Goal: Task Accomplishment & Management: Use online tool/utility

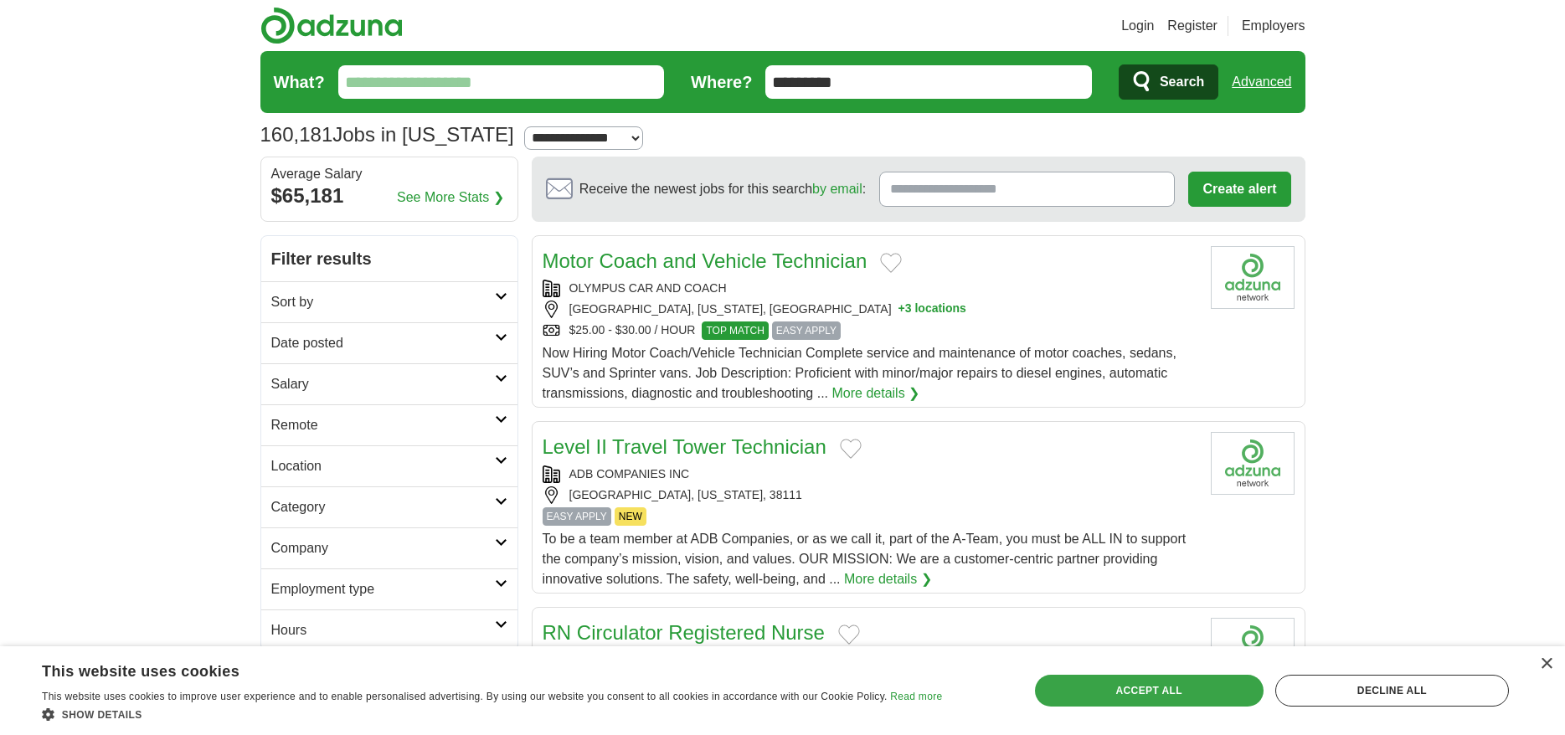
click at [1175, 682] on div "Accept all" at bounding box center [1149, 691] width 229 height 32
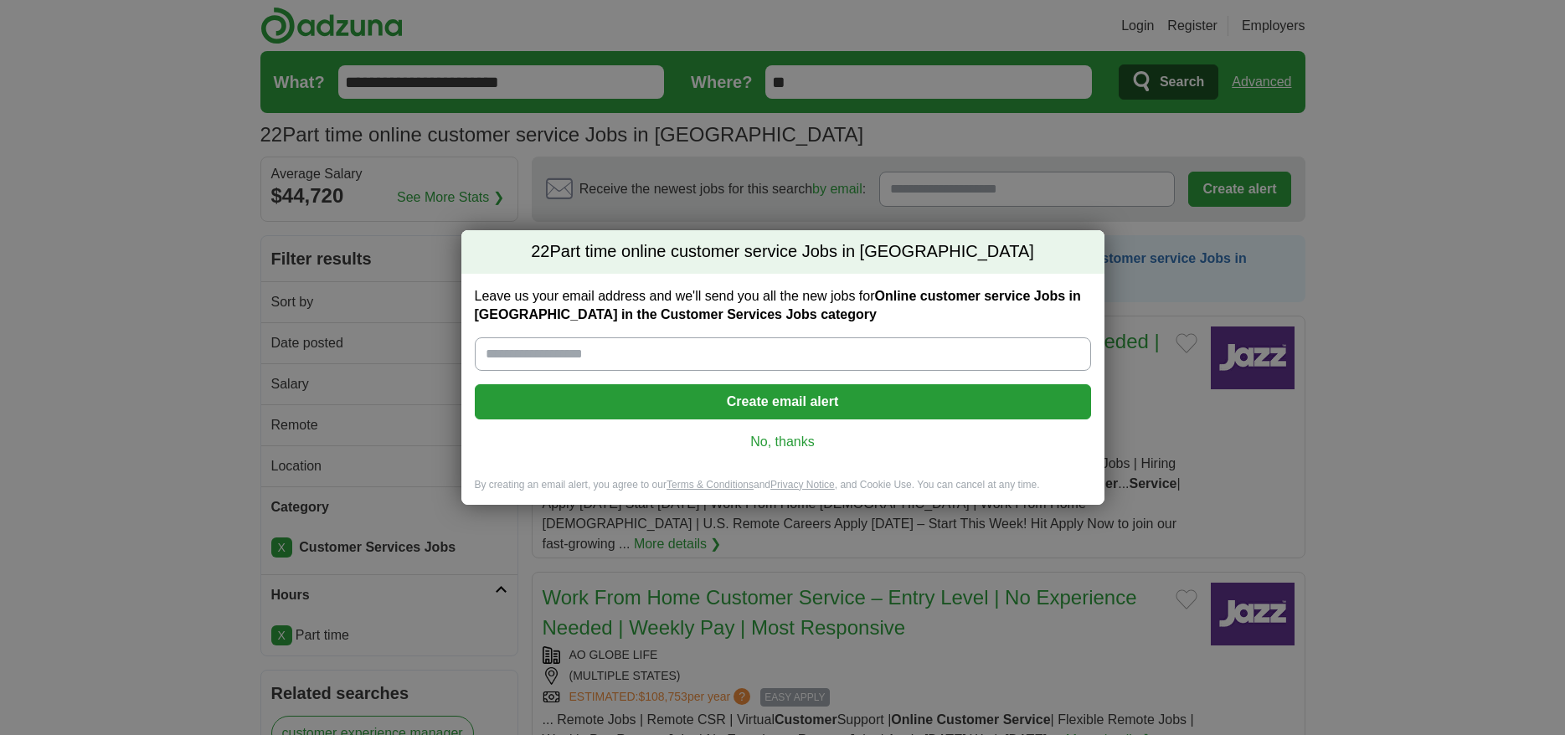
click at [815, 439] on link "No, thanks" at bounding box center [782, 442] width 589 height 18
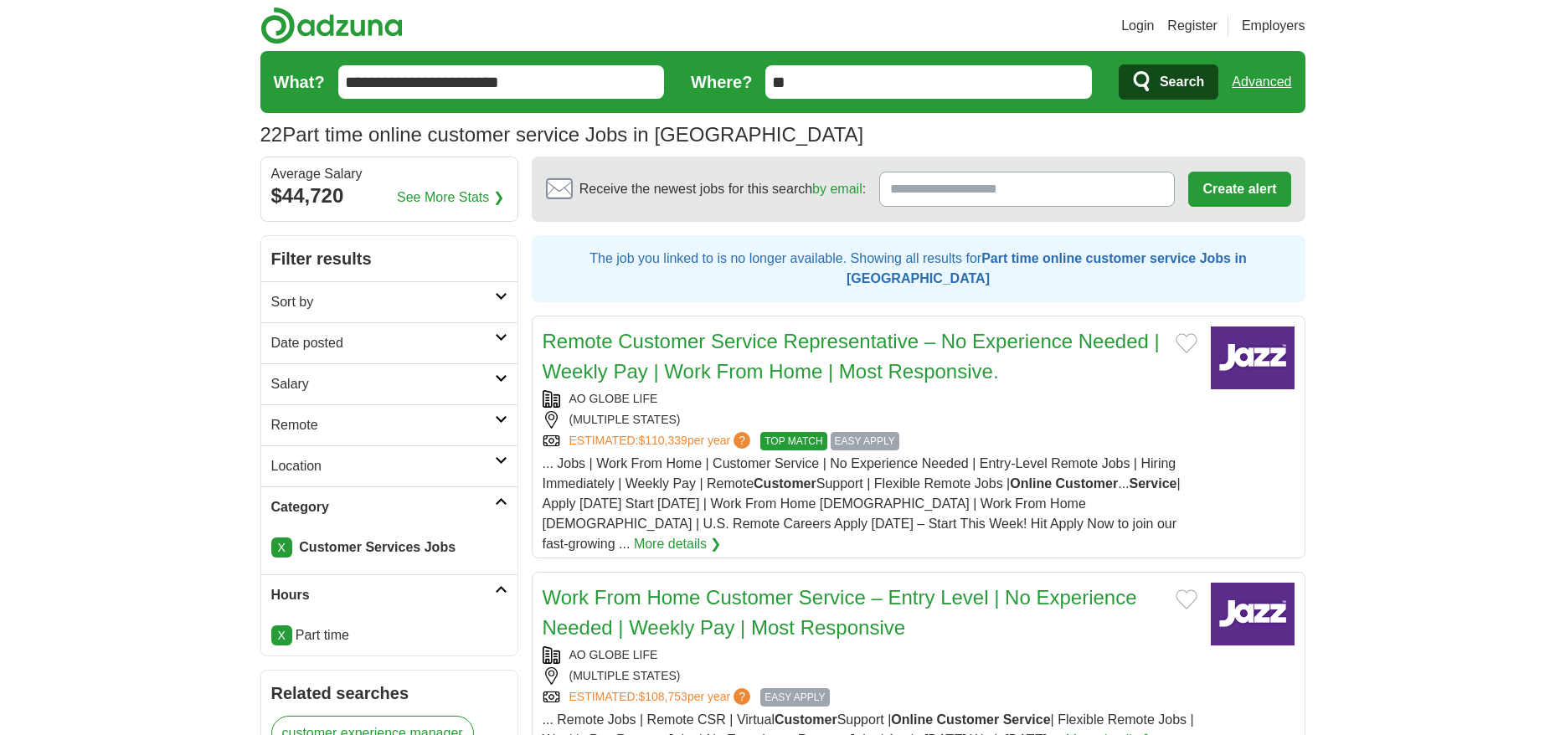
click at [489, 419] on h2 "Remote" at bounding box center [383, 425] width 224 height 20
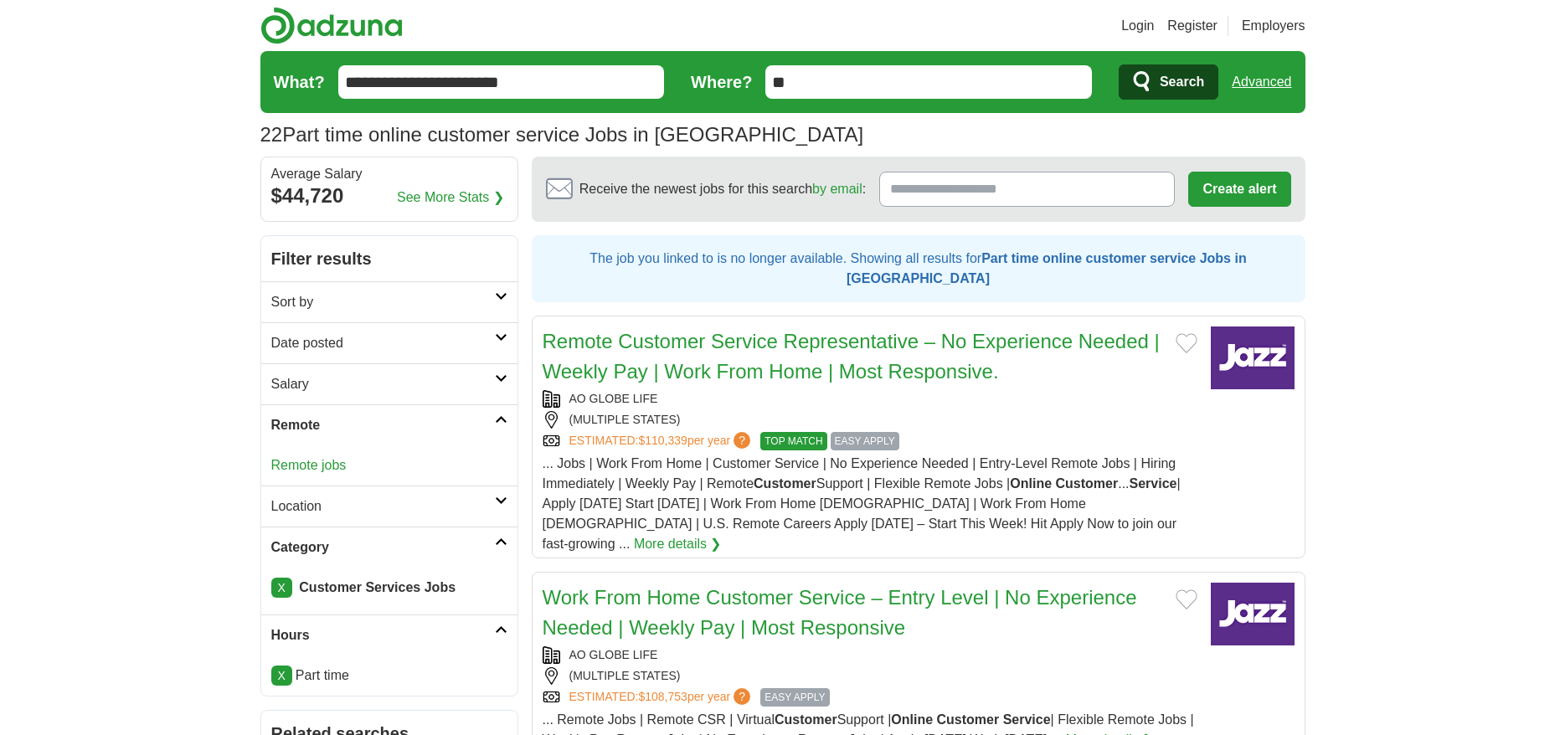
click at [317, 463] on link "Remote jobs" at bounding box center [308, 465] width 75 height 14
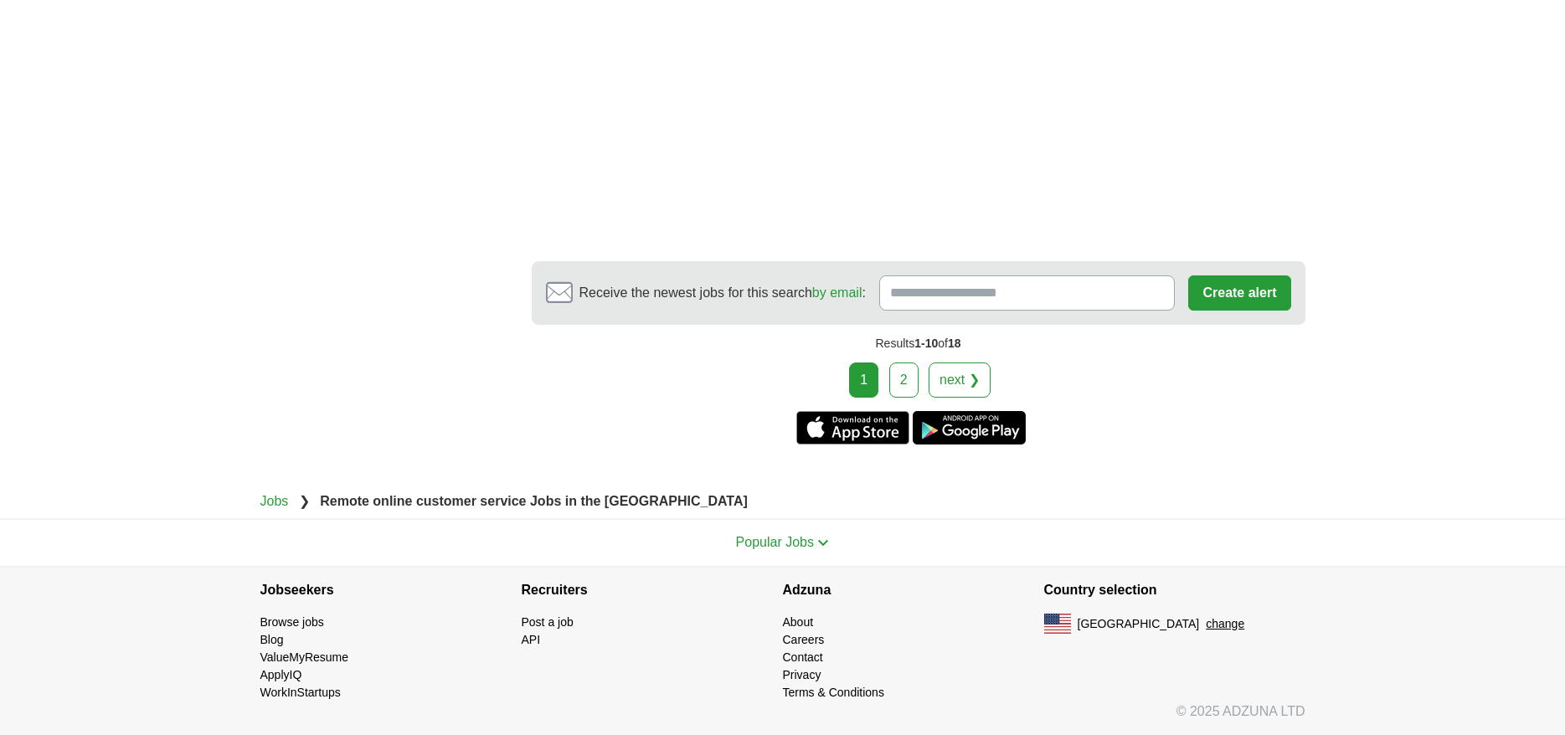
scroll to position [3157, 0]
click at [907, 381] on link "2" at bounding box center [903, 379] width 29 height 35
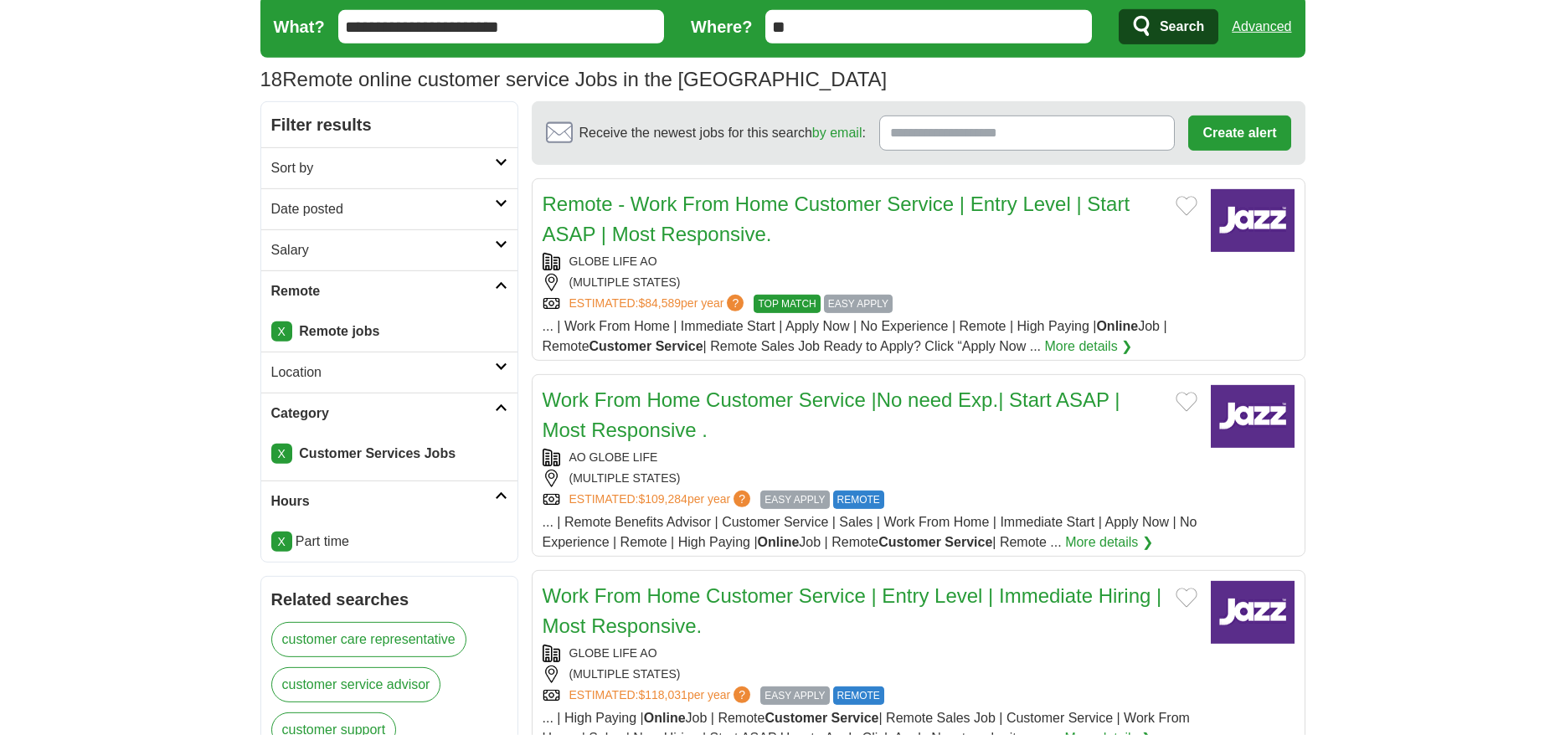
scroll to position [171, 0]
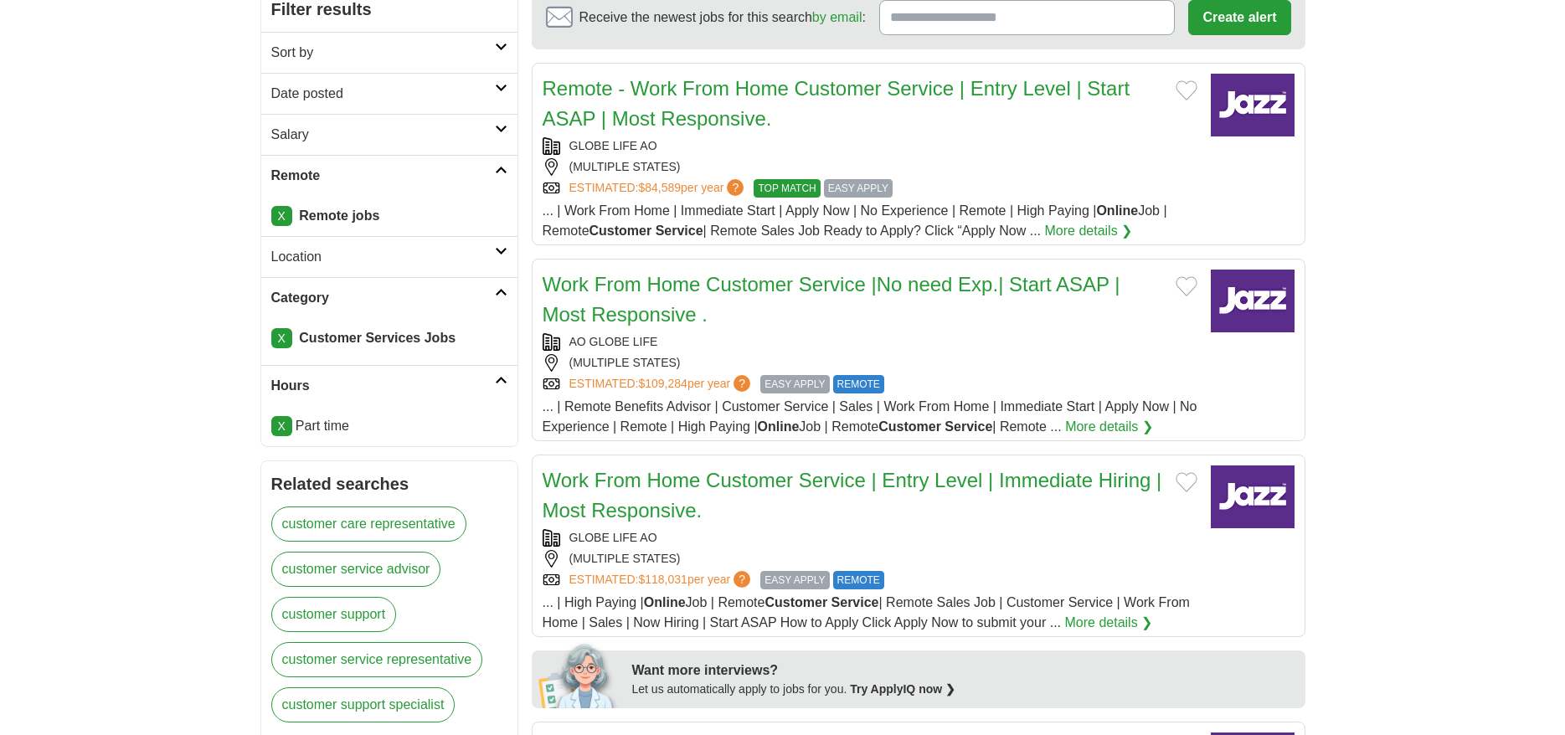
click at [500, 131] on icon at bounding box center [501, 129] width 13 height 8
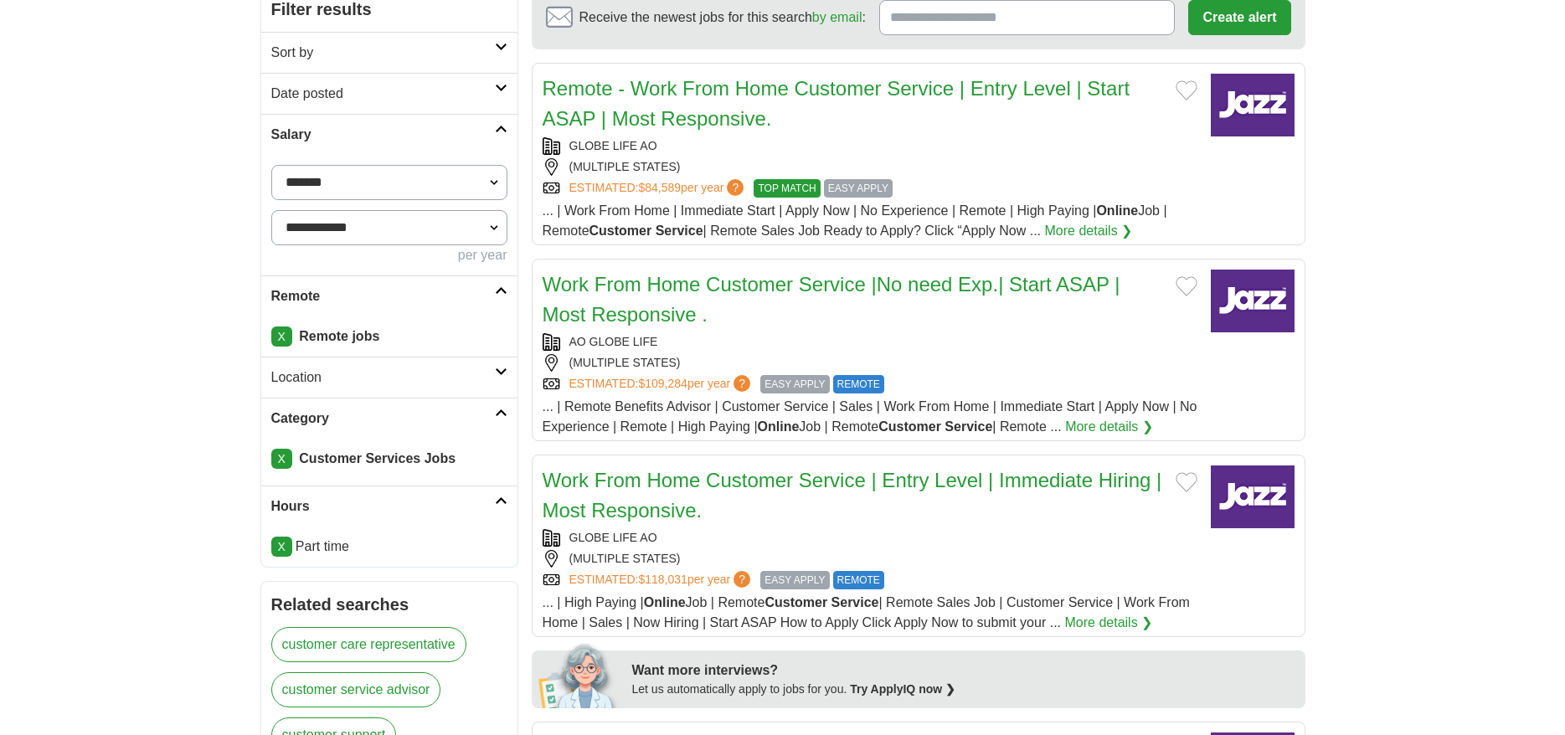
click at [500, 131] on icon at bounding box center [501, 129] width 13 height 8
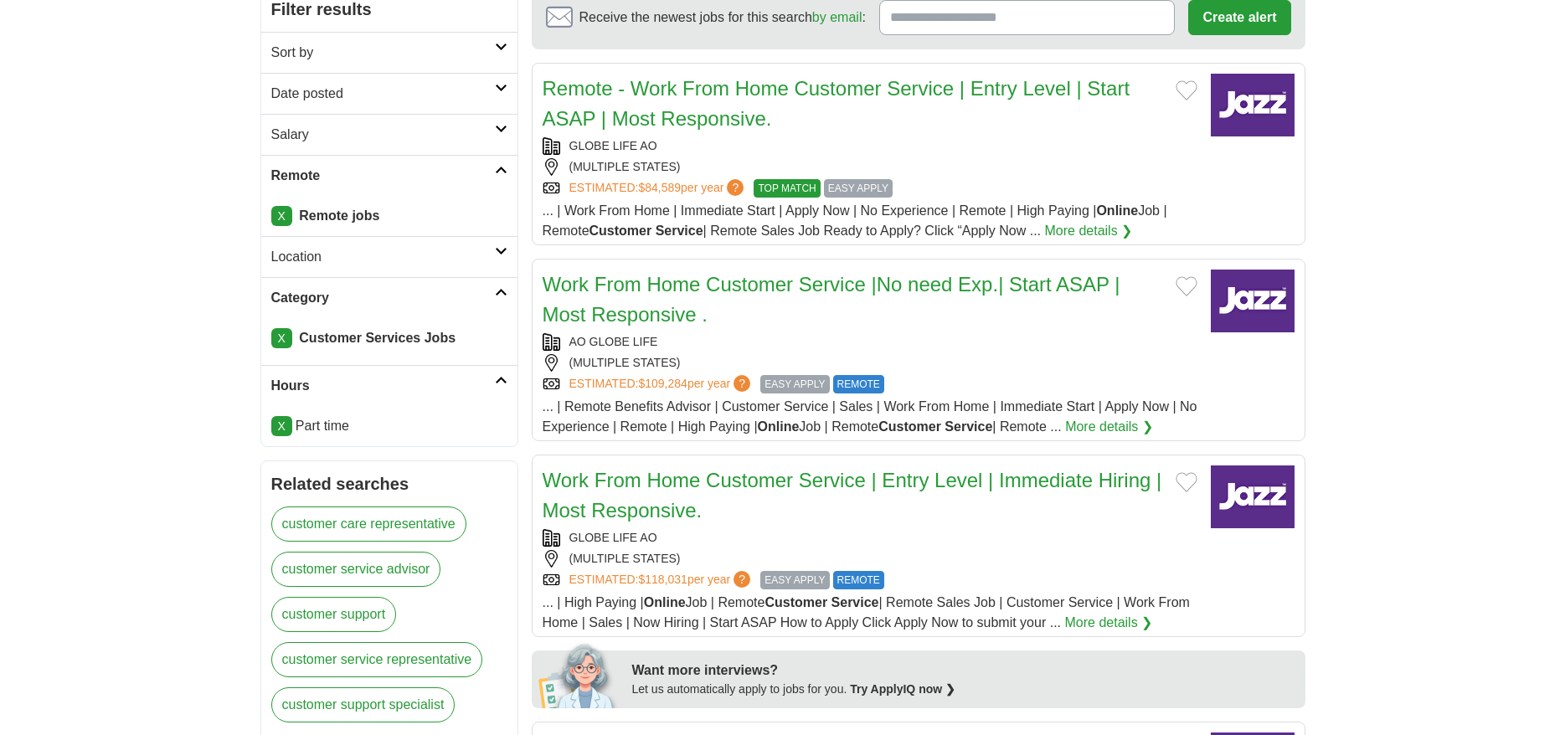
click at [501, 84] on icon at bounding box center [501, 88] width 13 height 8
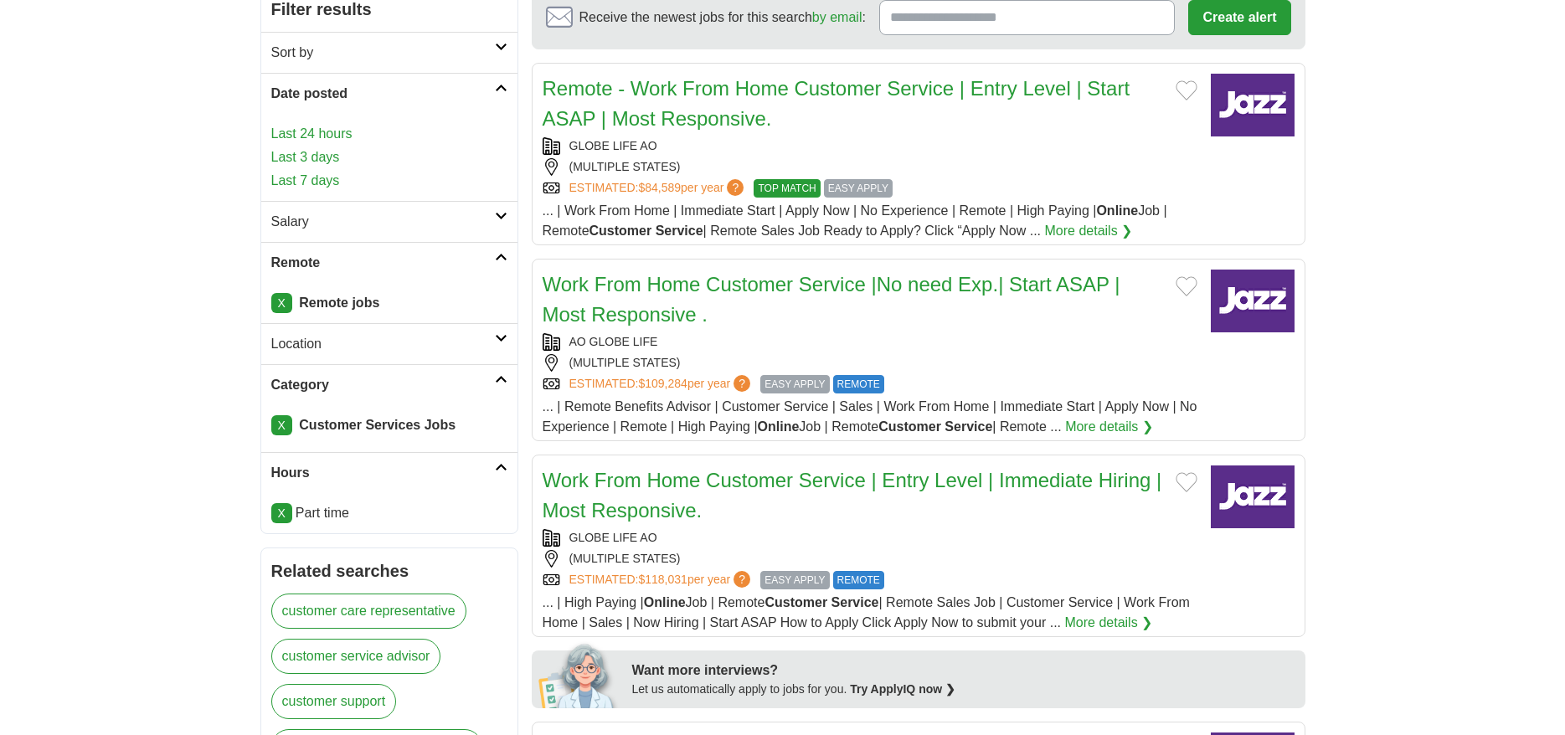
click at [496, 42] on link "Sort by" at bounding box center [389, 52] width 256 height 41
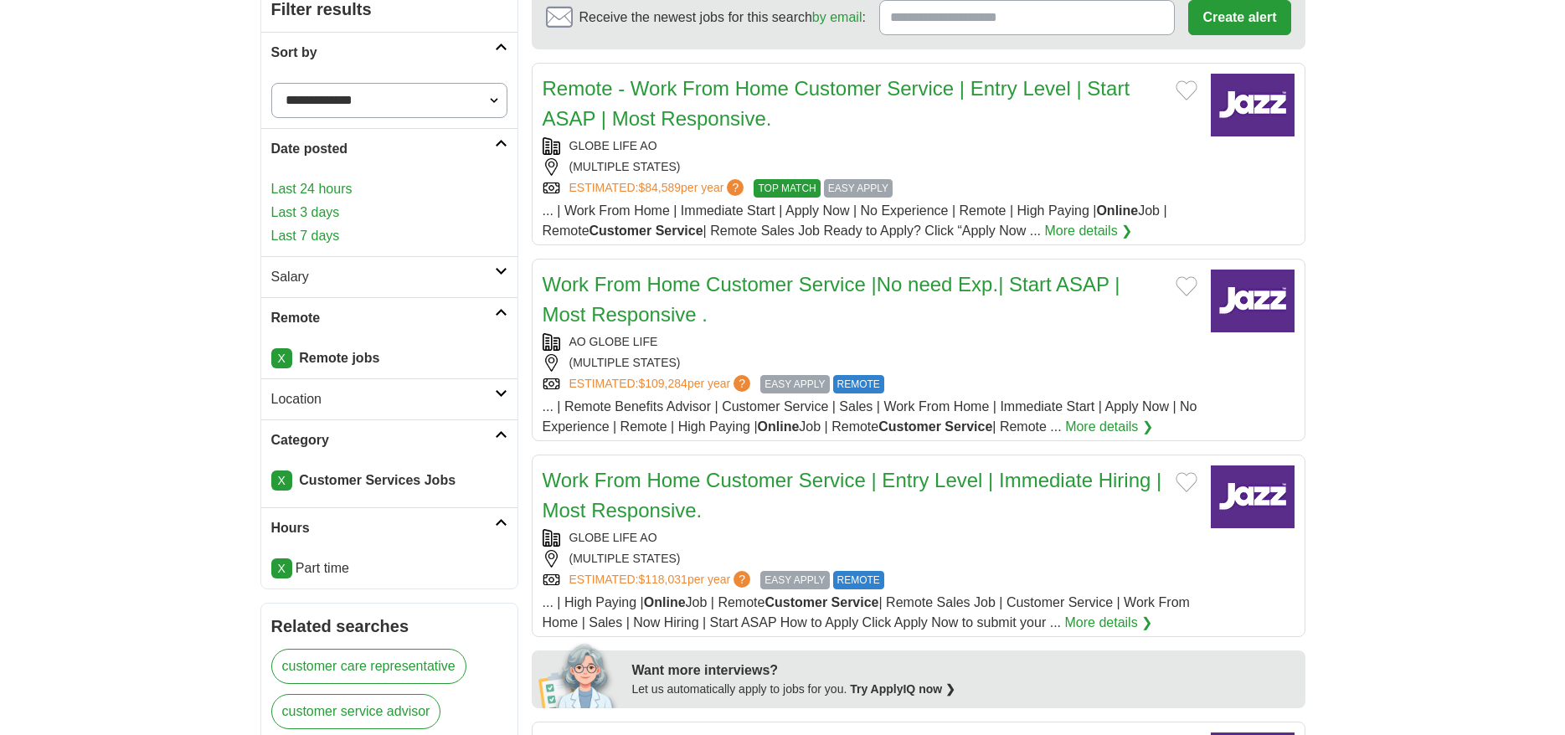
click at [496, 42] on link "Sort by" at bounding box center [389, 52] width 256 height 41
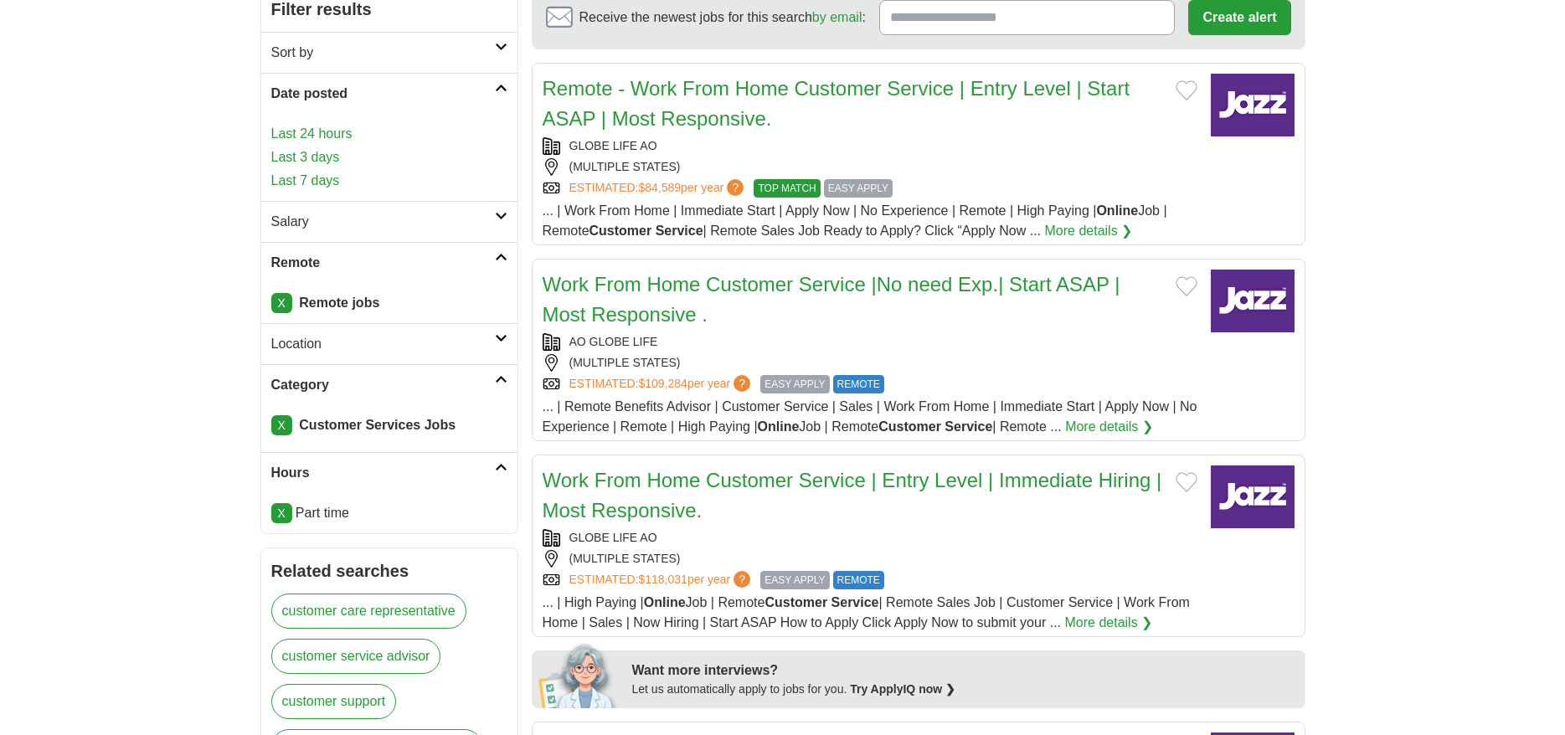
click at [495, 331] on link "Location" at bounding box center [389, 343] width 256 height 41
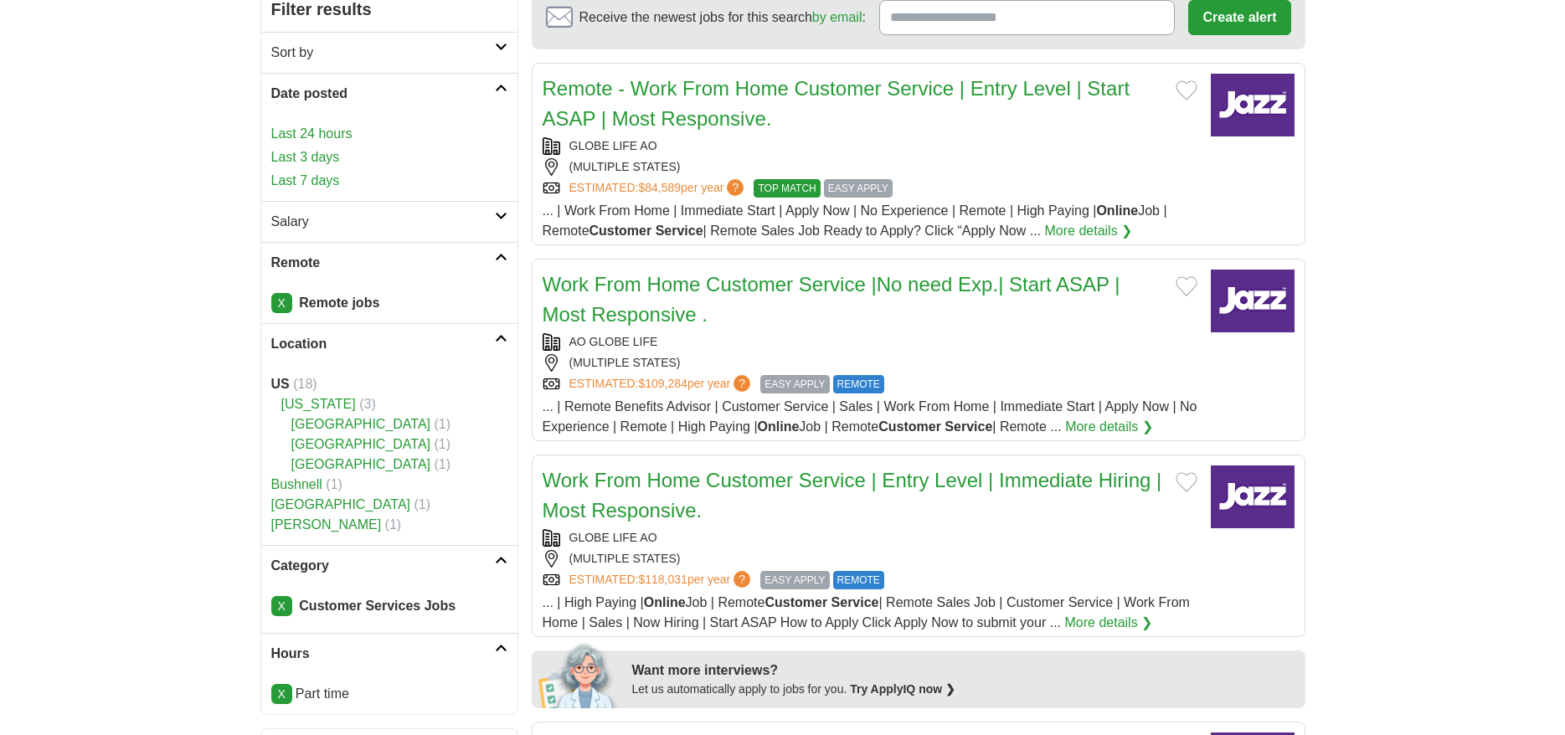
click at [503, 337] on icon at bounding box center [501, 338] width 13 height 8
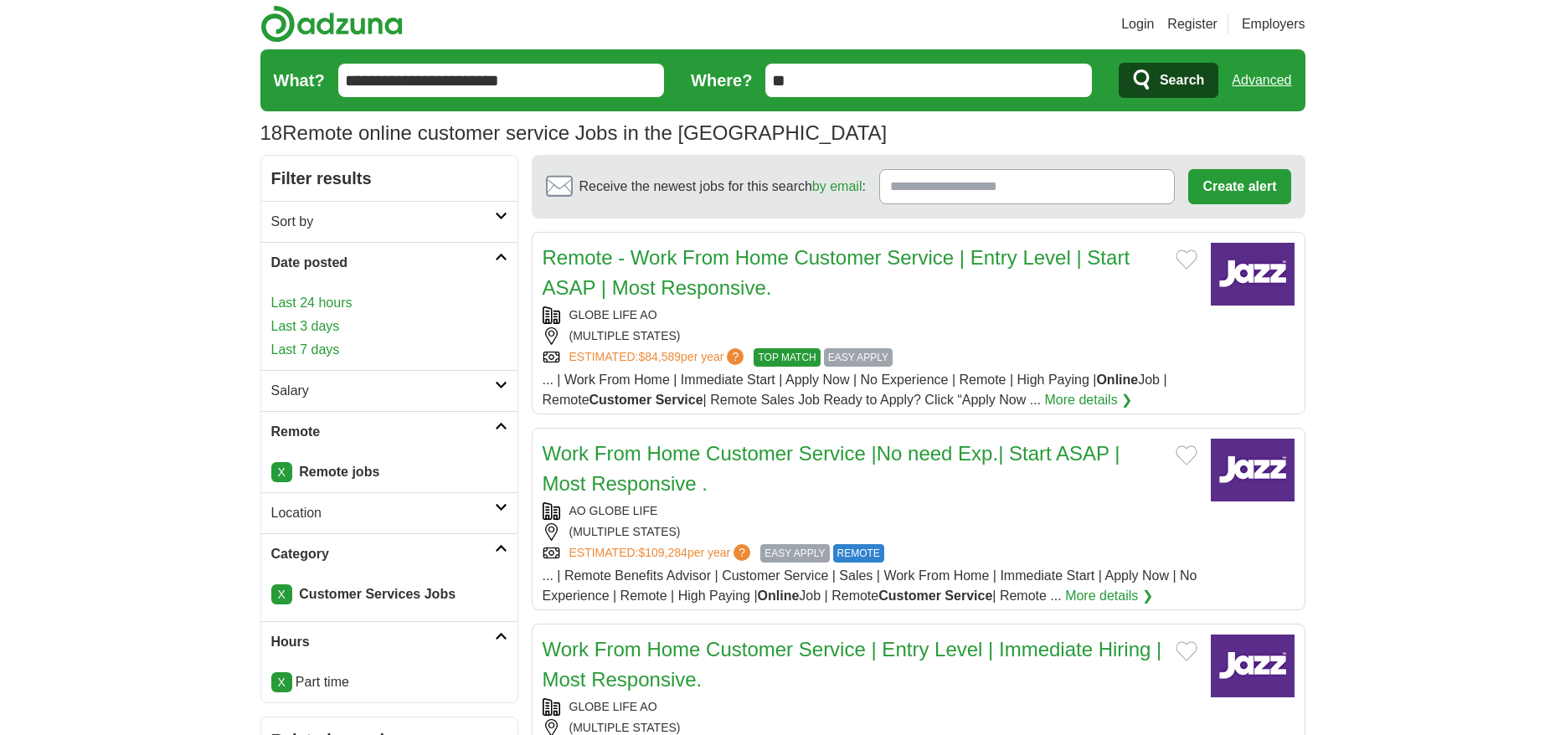
scroll to position [0, 0]
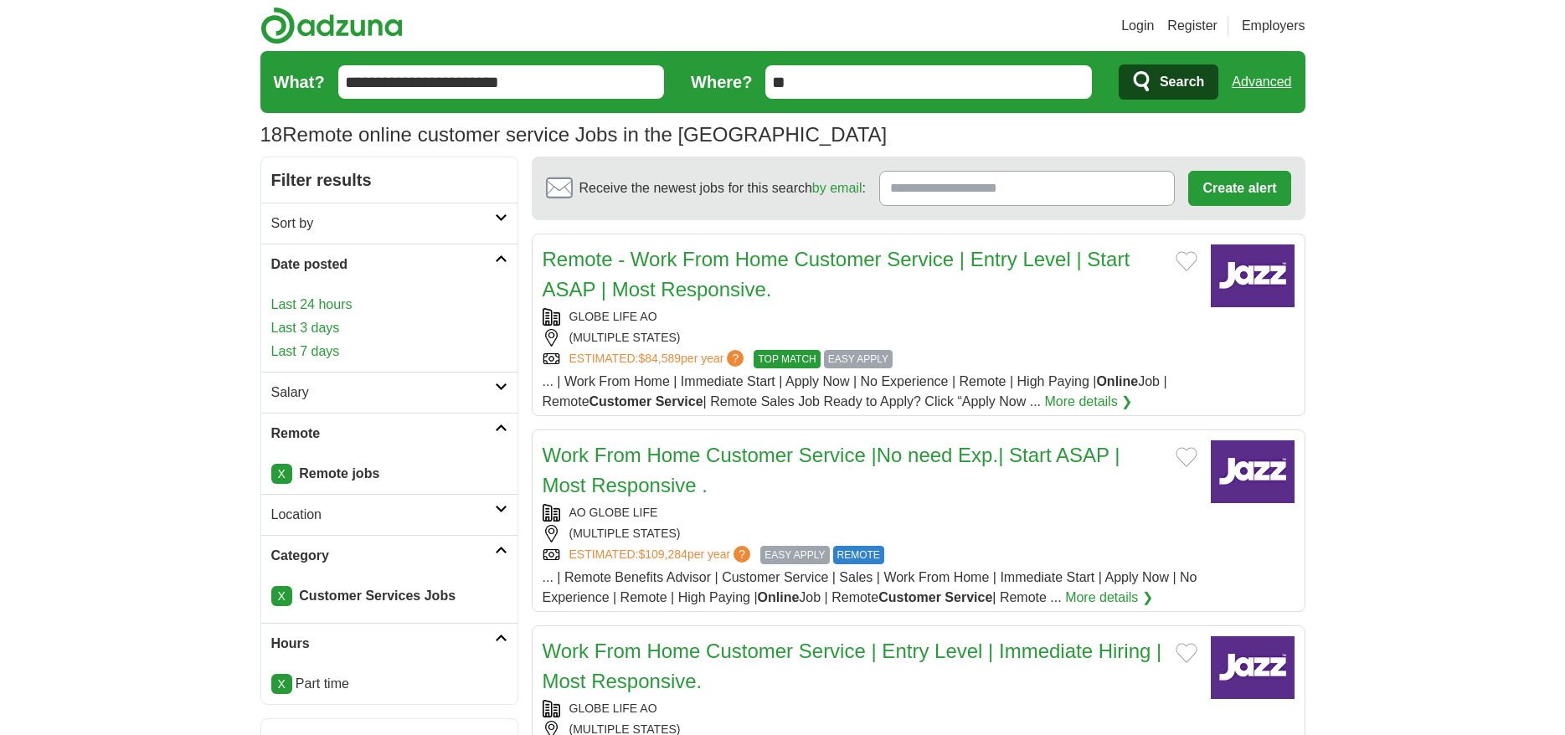
click at [568, 78] on input "**********" at bounding box center [501, 81] width 326 height 33
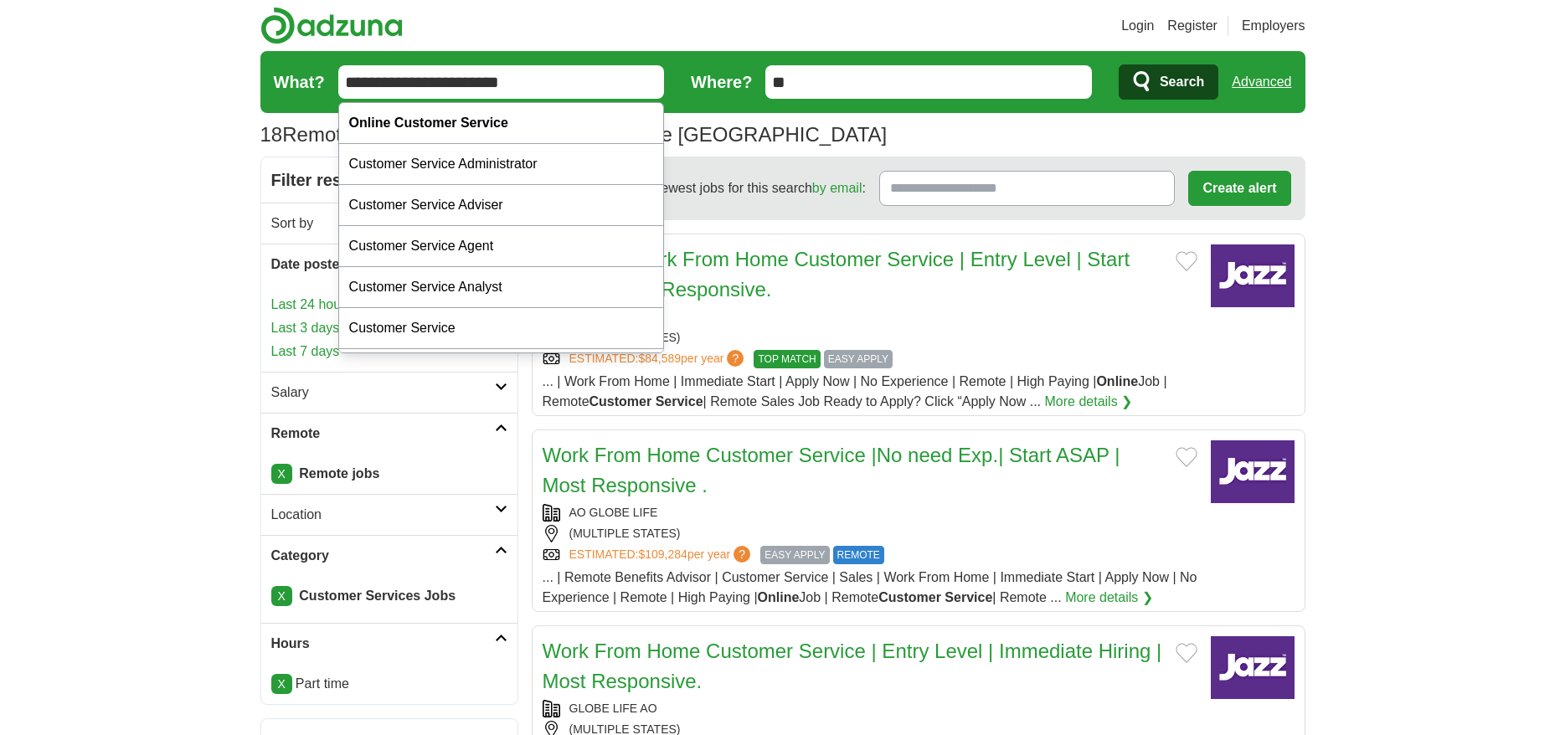
drag, startPoint x: 394, startPoint y: 85, endPoint x: 329, endPoint y: 82, distance: 65.4
click at [338, 82] on input "**********" at bounding box center [501, 81] width 326 height 33
type input "**********"
click at [1118, 64] on button "Search" at bounding box center [1168, 81] width 100 height 35
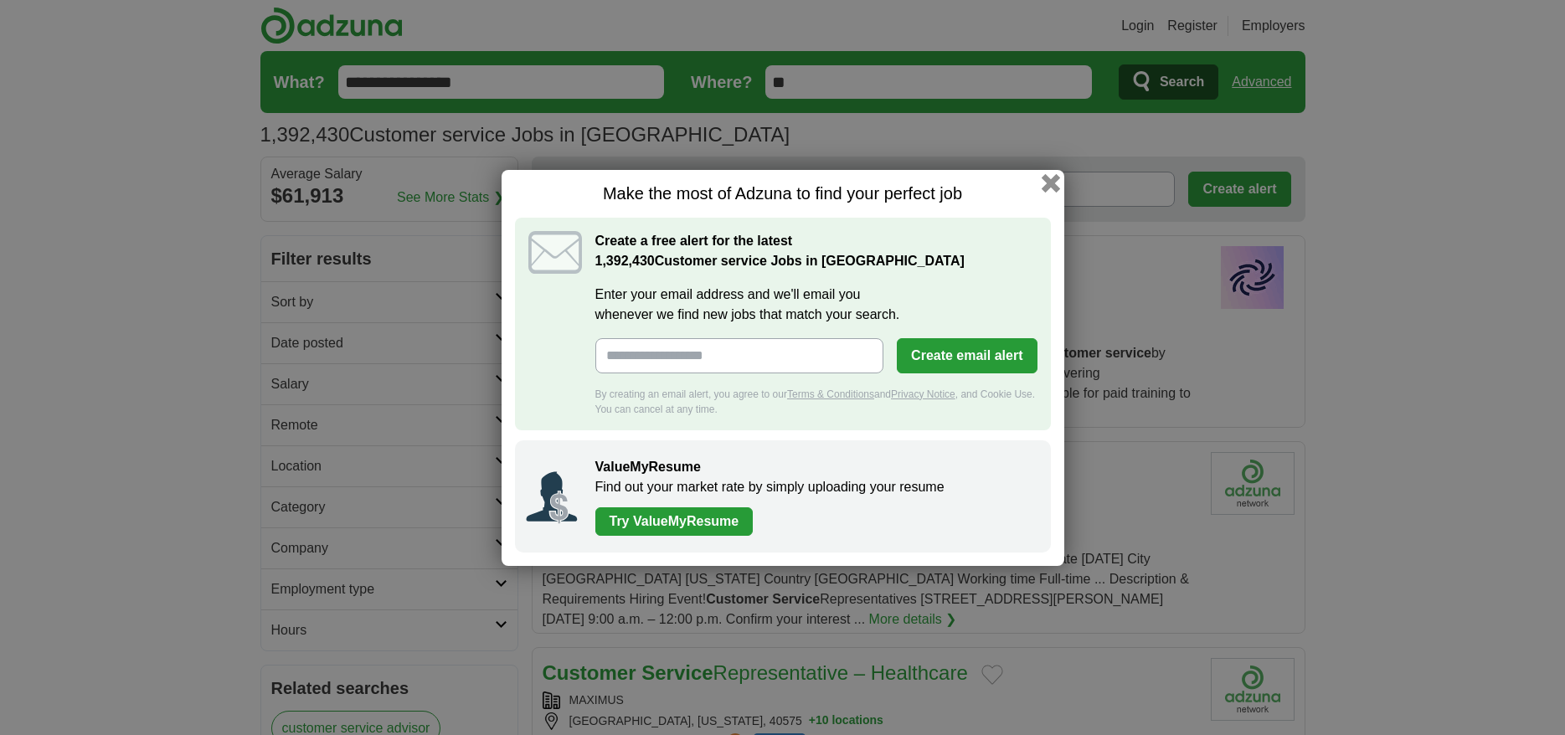
click at [1054, 182] on button "button" at bounding box center [1050, 182] width 18 height 18
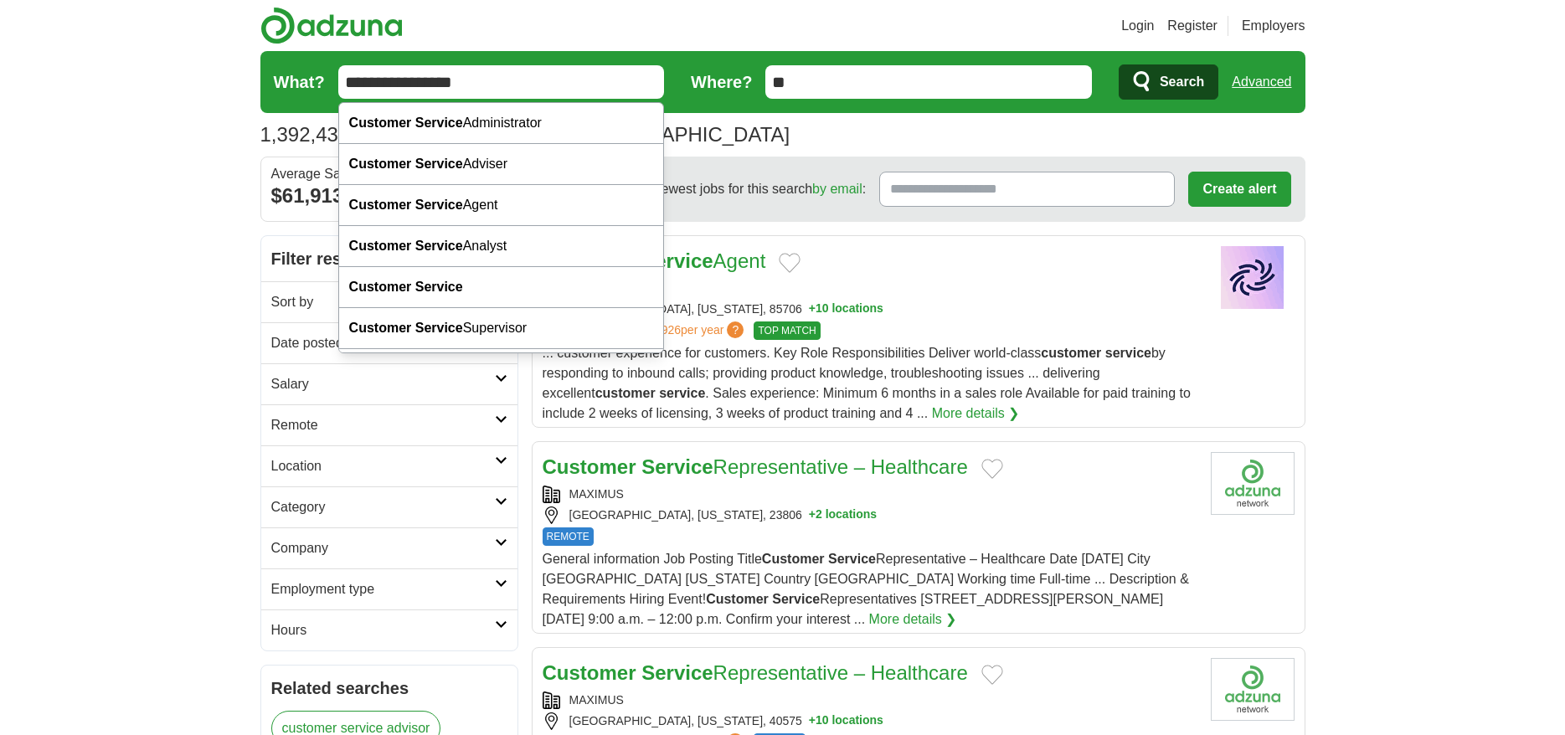
click at [348, 79] on input "**********" at bounding box center [501, 81] width 326 height 33
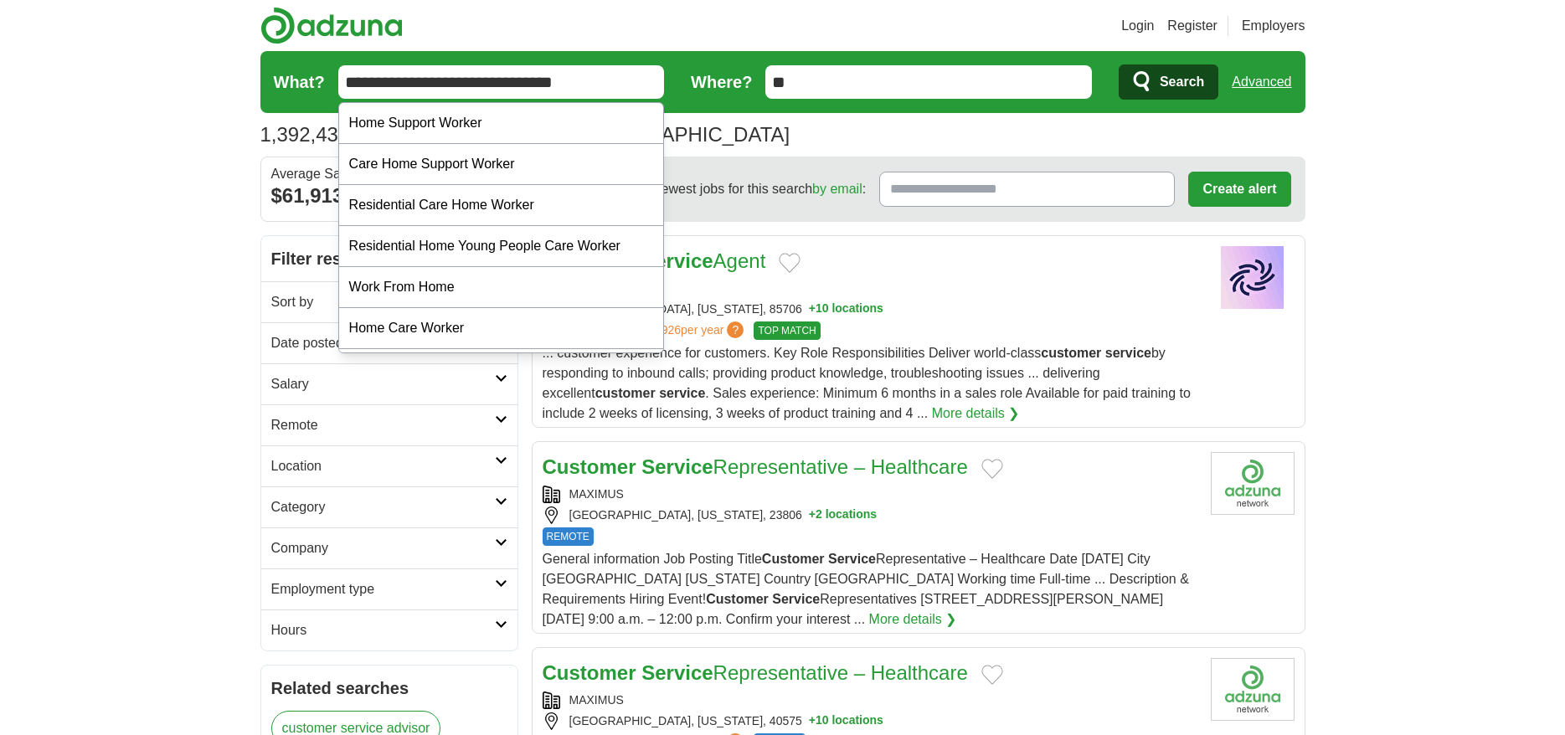
type input "**********"
click at [1118, 64] on button "Search" at bounding box center [1168, 81] width 100 height 35
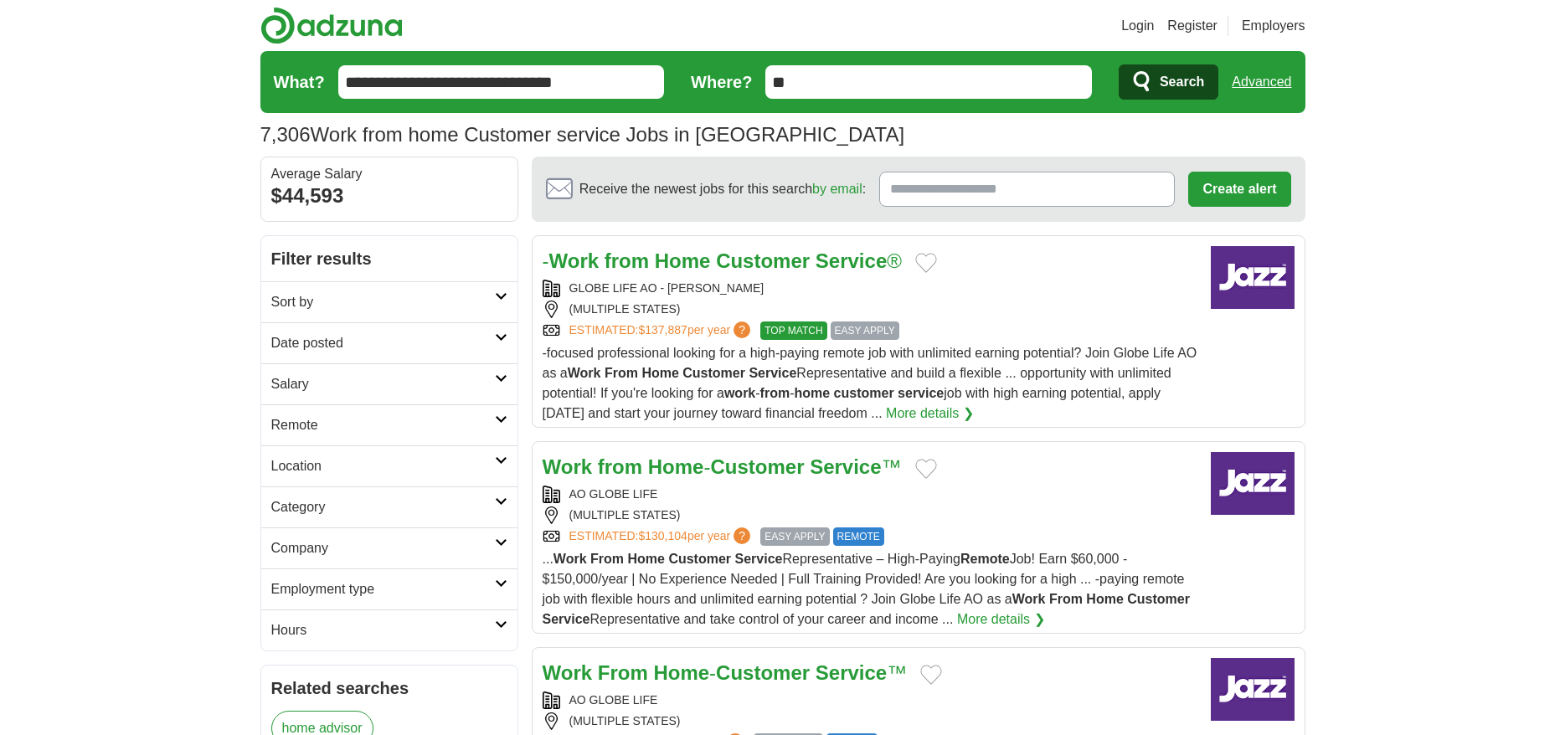
click at [499, 421] on icon at bounding box center [501, 419] width 13 height 8
click at [303, 471] on link "Remote jobs" at bounding box center [308, 465] width 75 height 14
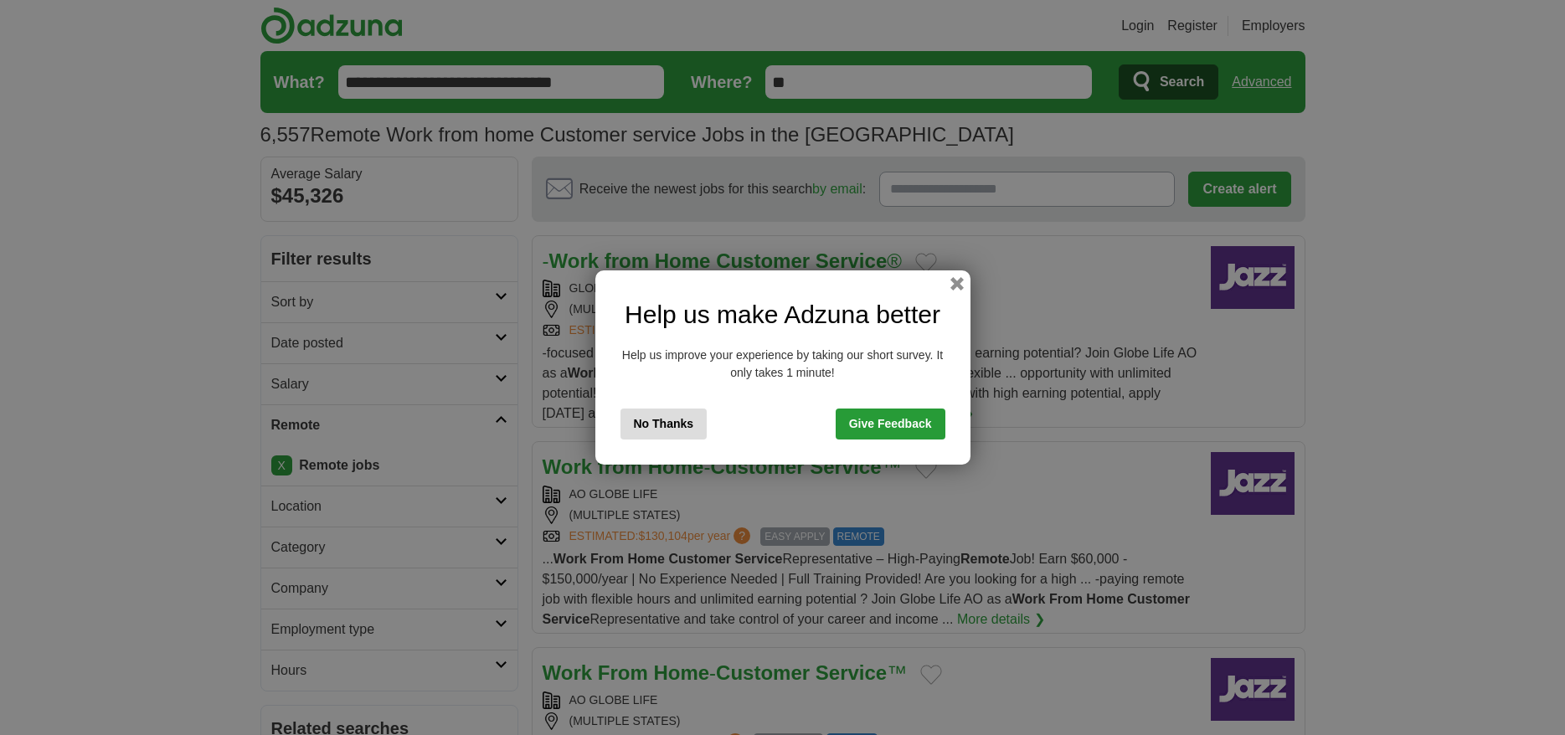
click at [916, 422] on link "Give Feedback" at bounding box center [890, 424] width 110 height 31
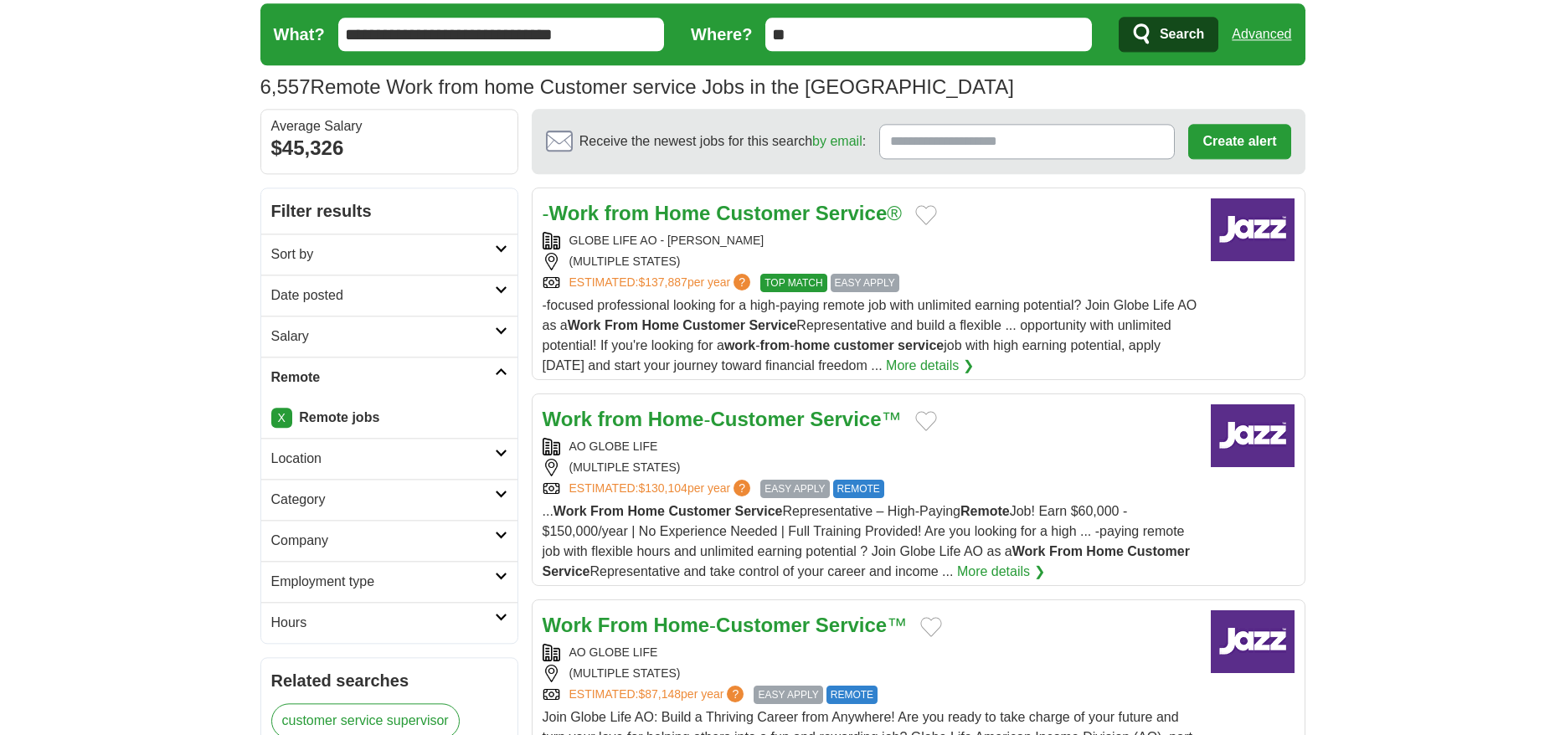
scroll to position [171, 0]
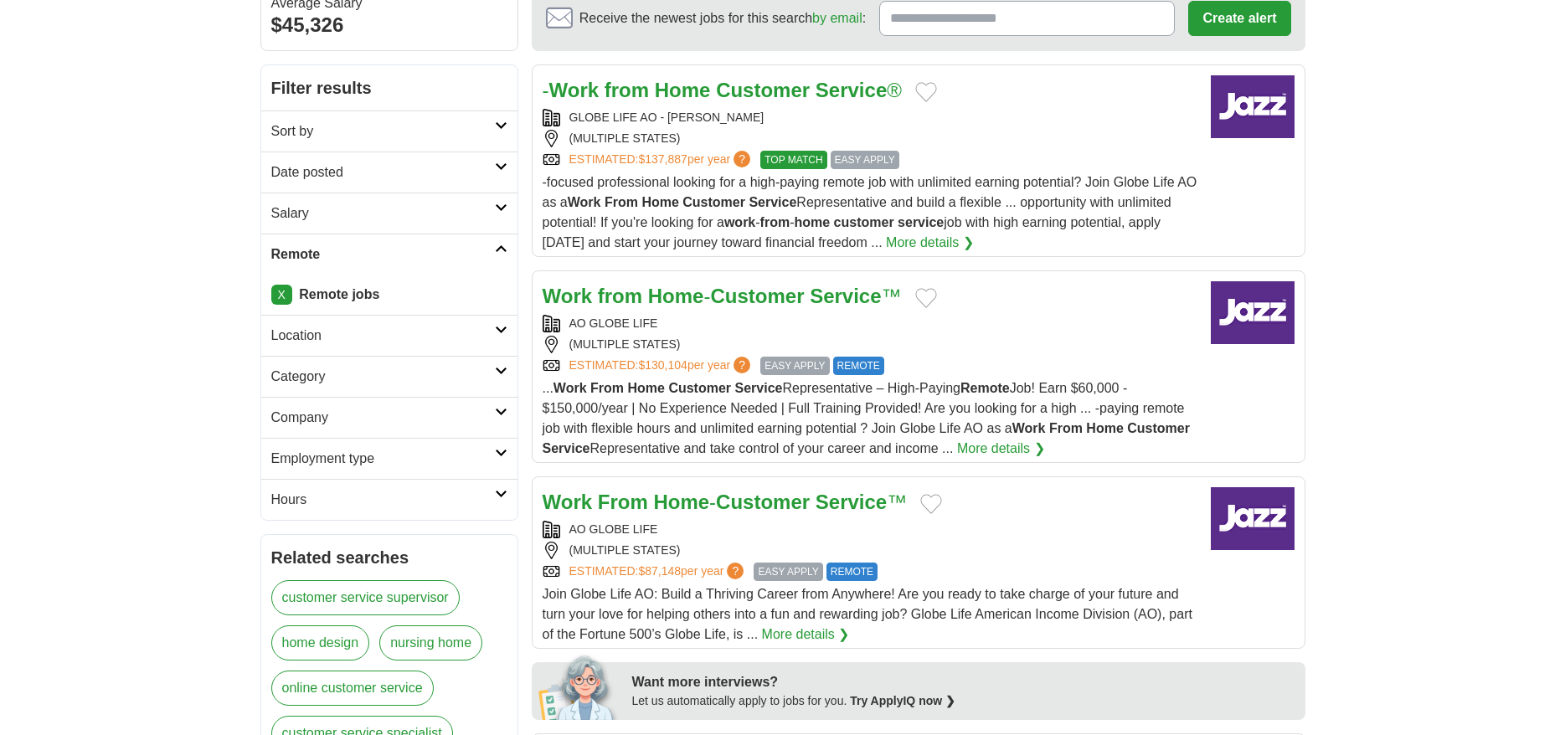
click at [505, 449] on icon at bounding box center [501, 453] width 13 height 8
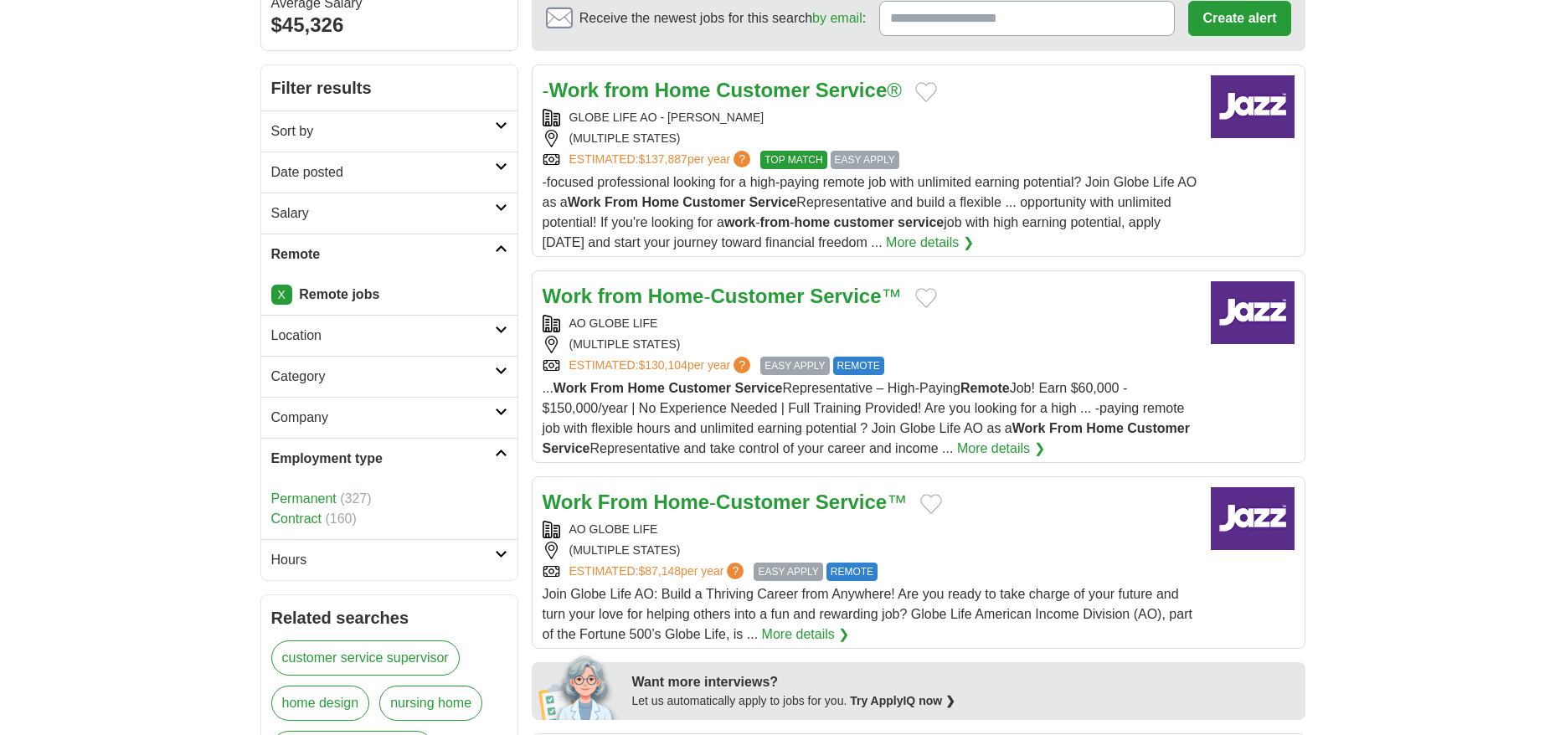
click at [505, 447] on link "Employment type" at bounding box center [389, 458] width 256 height 41
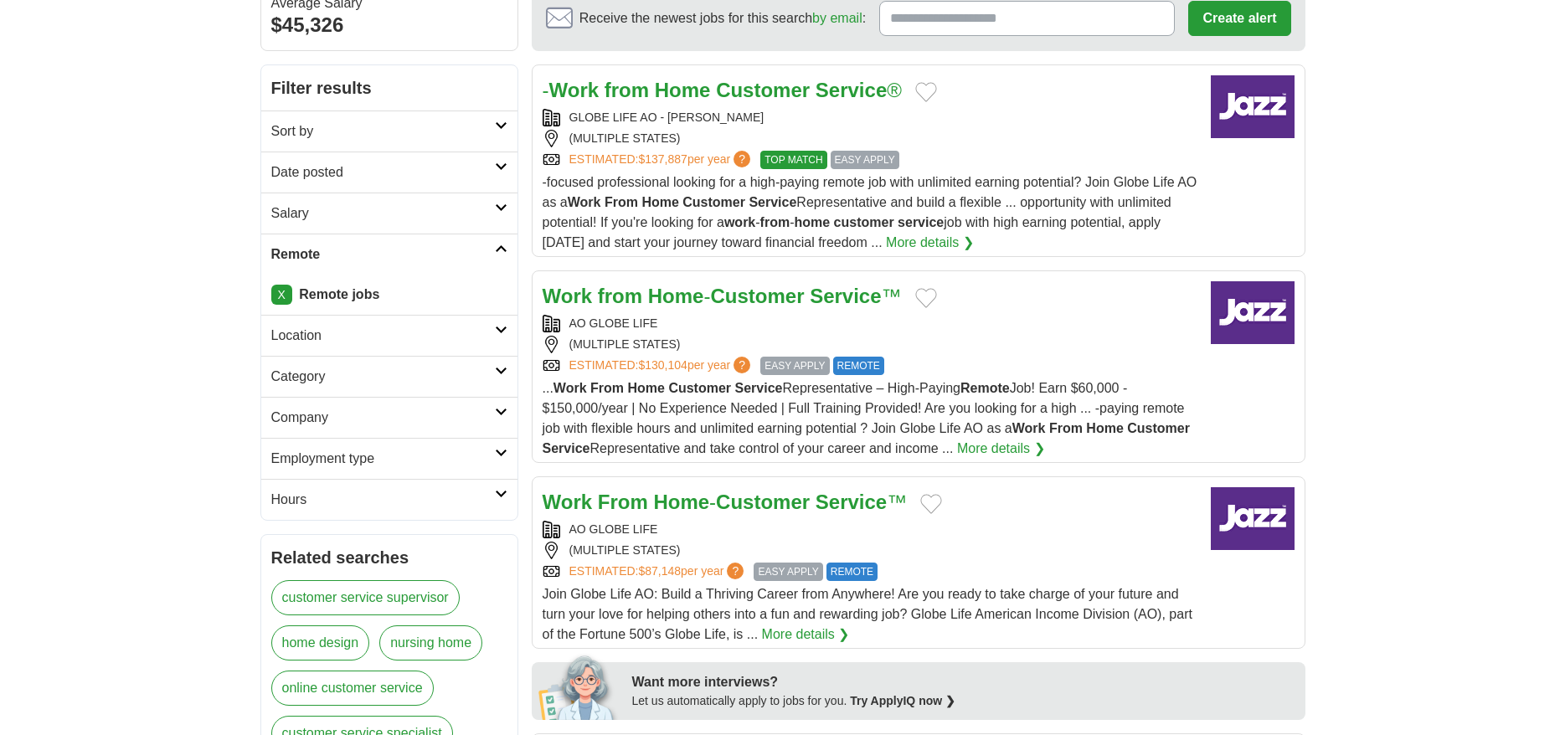
click at [492, 492] on h2 "Hours" at bounding box center [383, 500] width 224 height 20
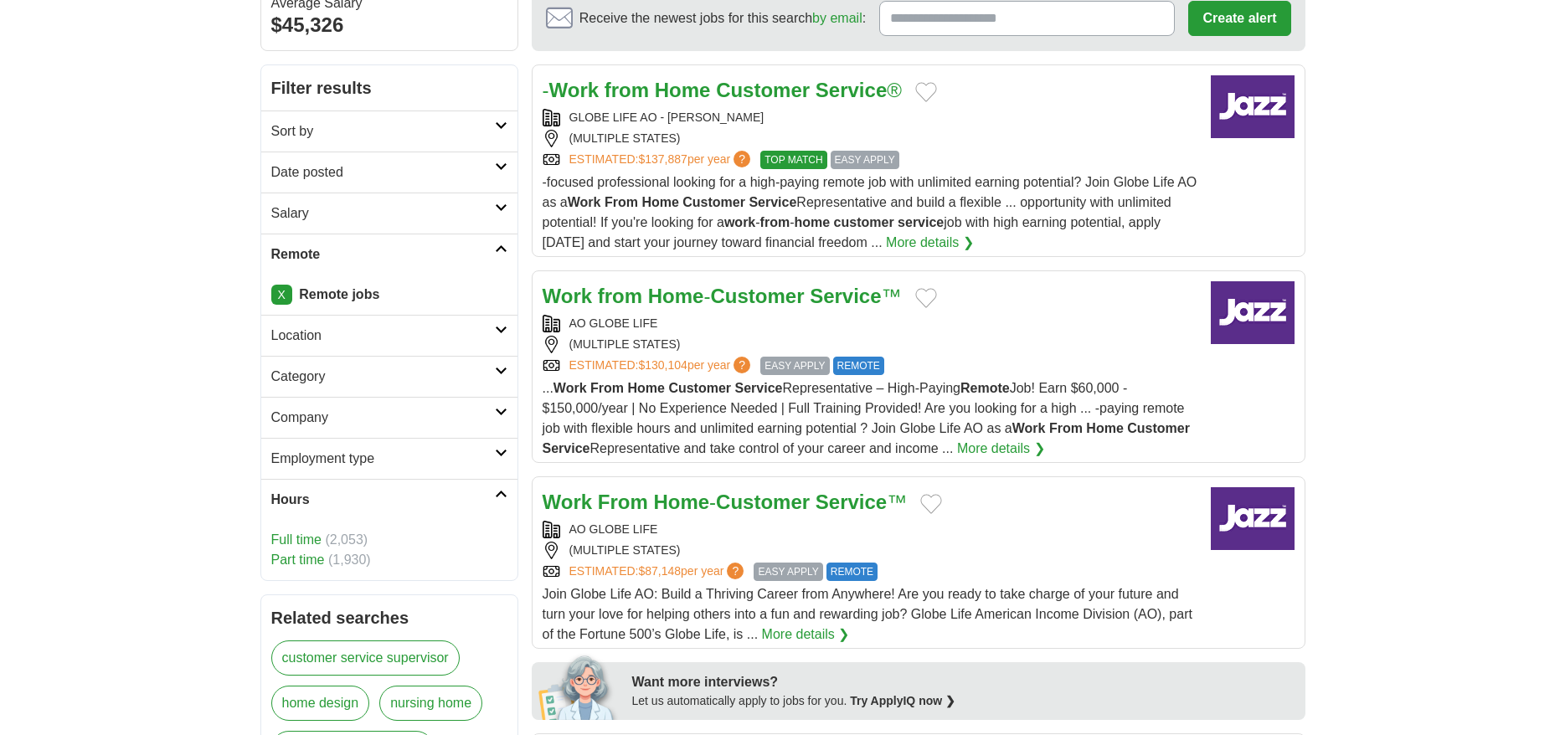
click at [302, 563] on link "Part time" at bounding box center [298, 559] width 54 height 14
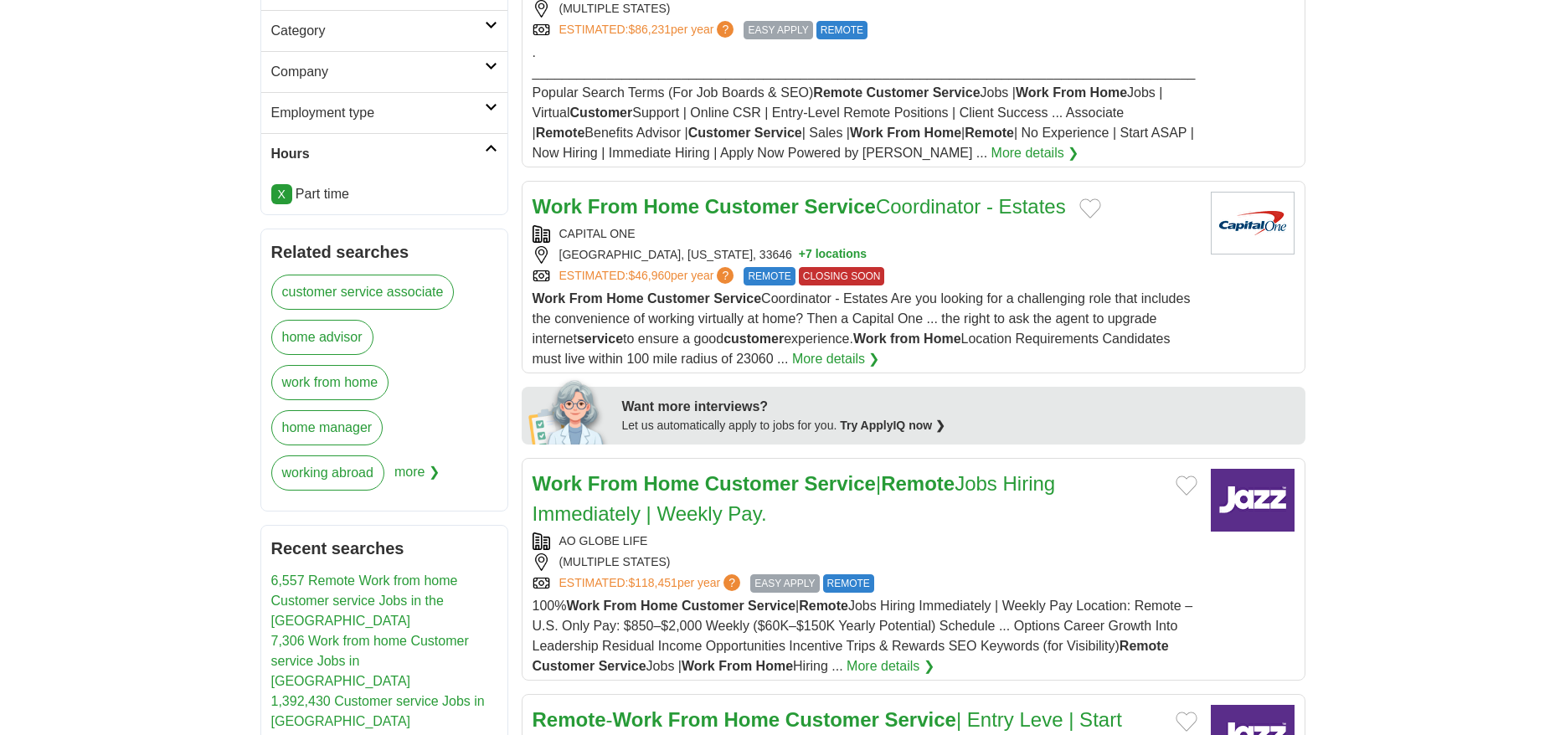
scroll to position [512, 0]
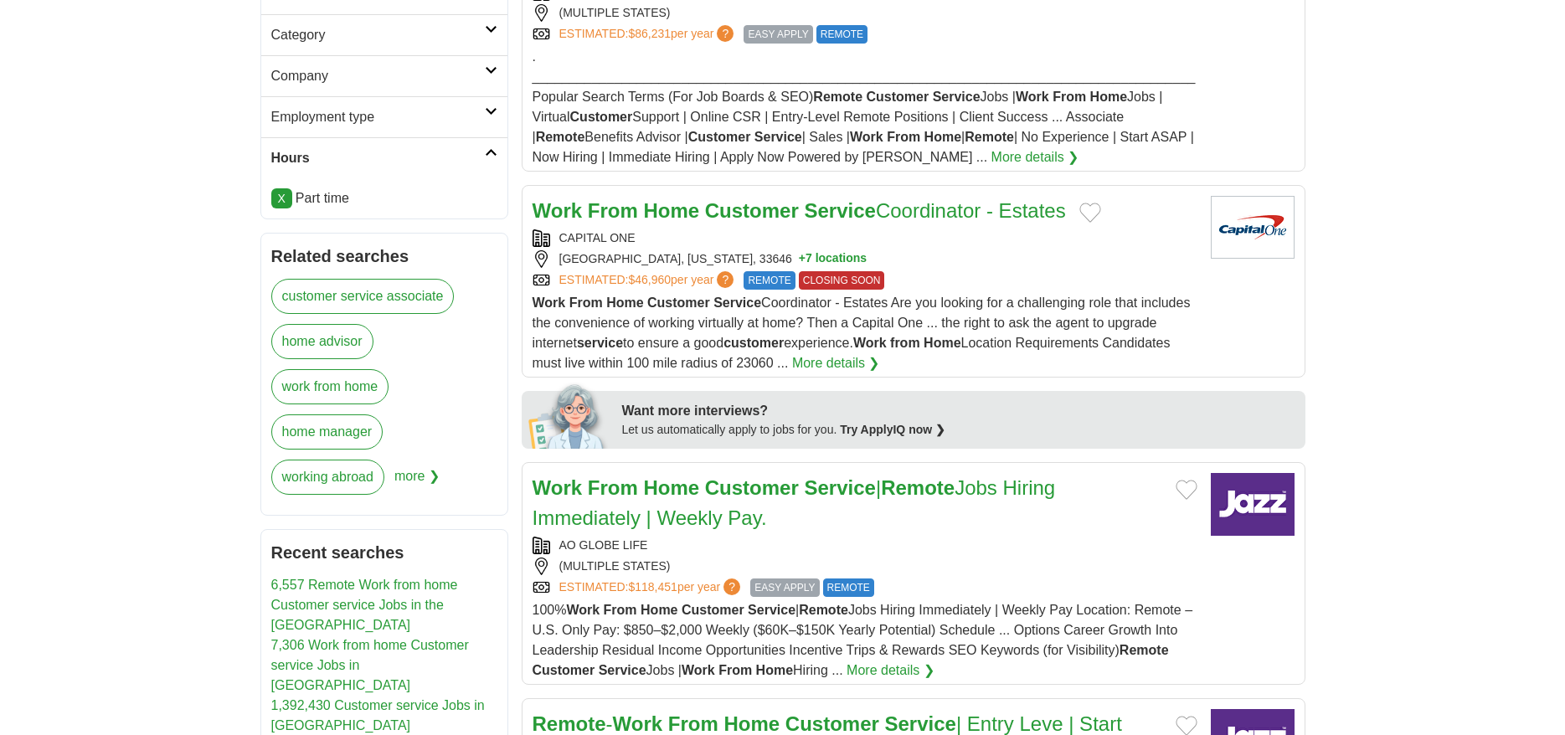
click at [421, 481] on span "more ❯" at bounding box center [416, 482] width 45 height 45
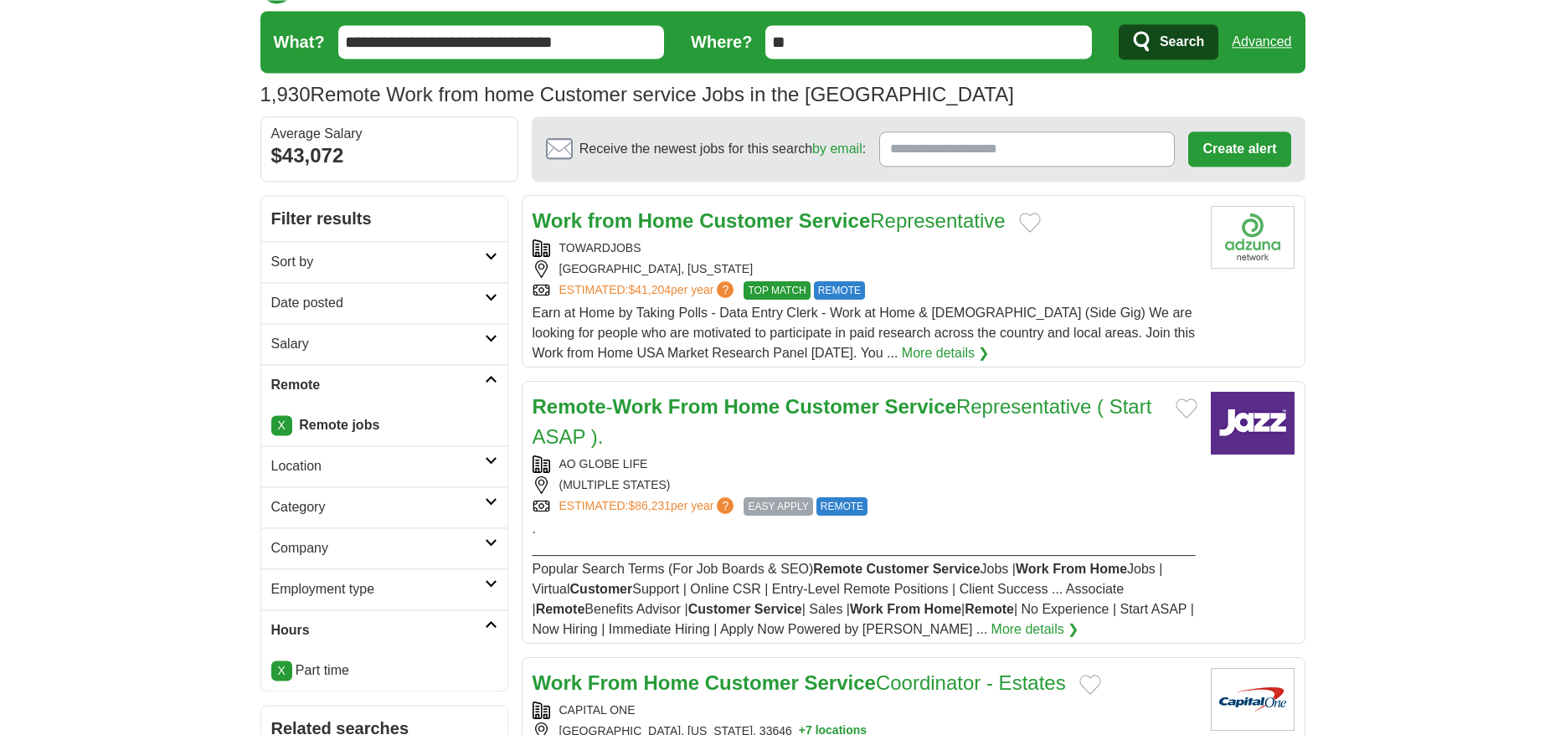
scroll to position [0, 0]
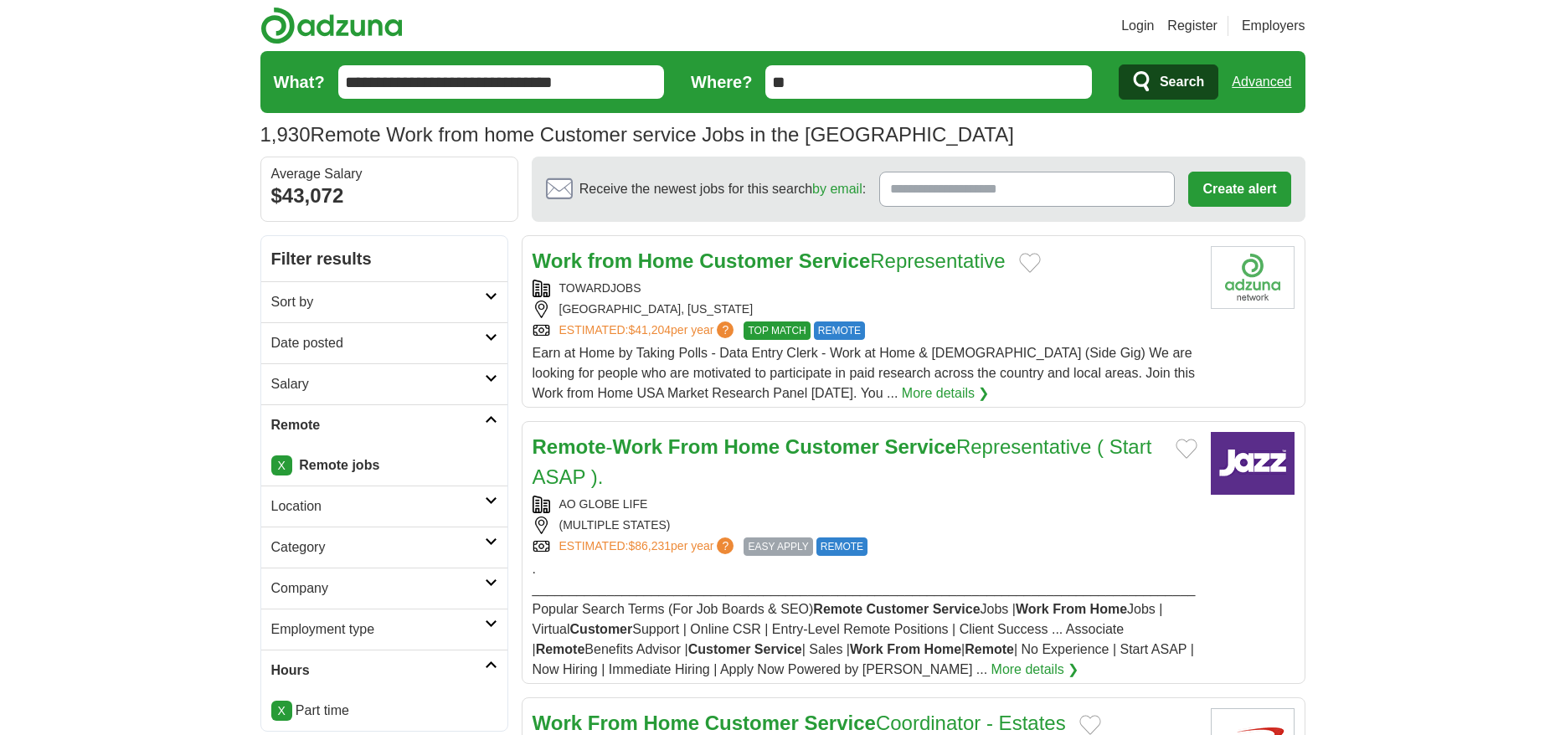
click at [490, 378] on icon at bounding box center [491, 378] width 13 height 8
click at [271, 460] on select "**********" at bounding box center [384, 477] width 226 height 35
click at [482, 626] on h2 "Location" at bounding box center [377, 627] width 213 height 20
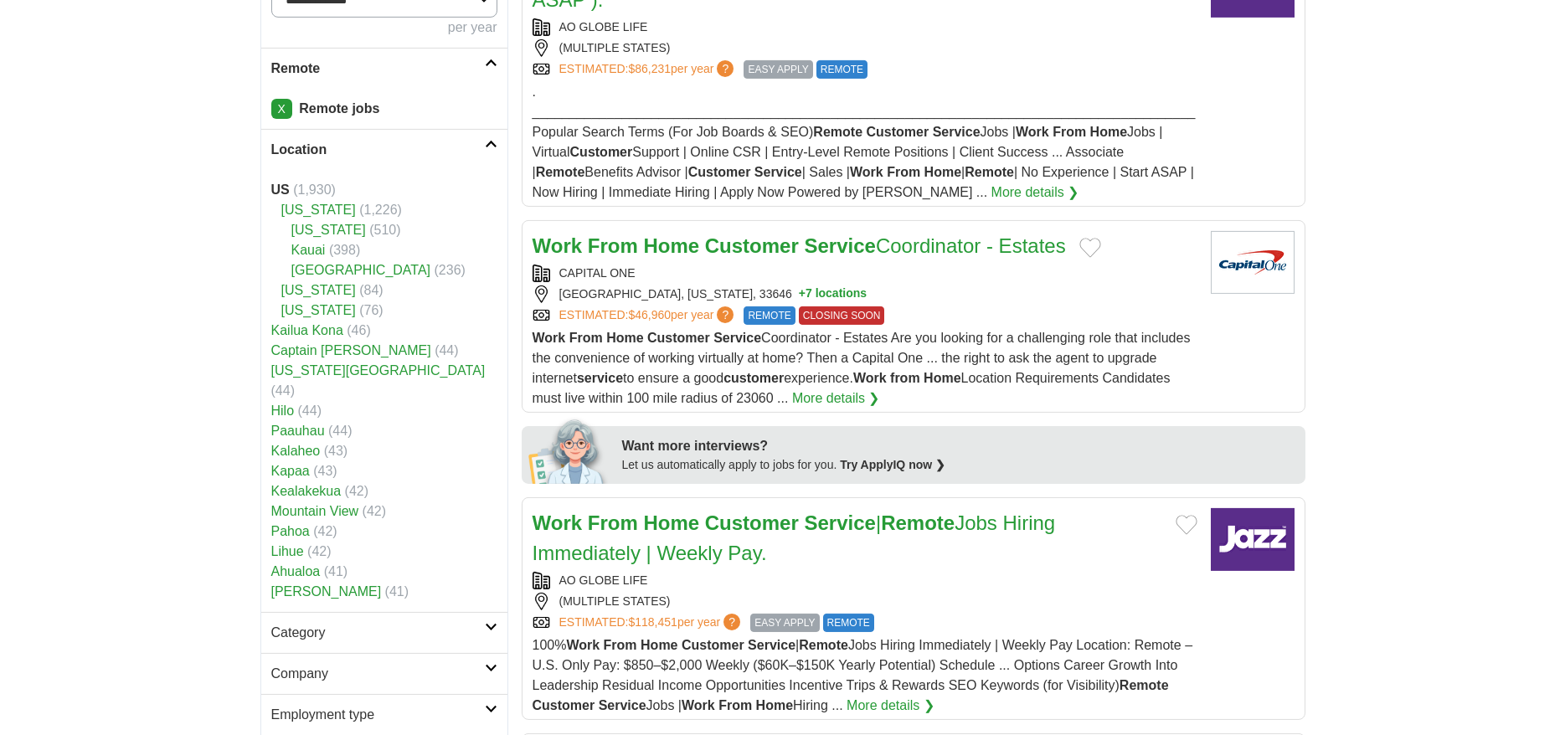
scroll to position [512, 0]
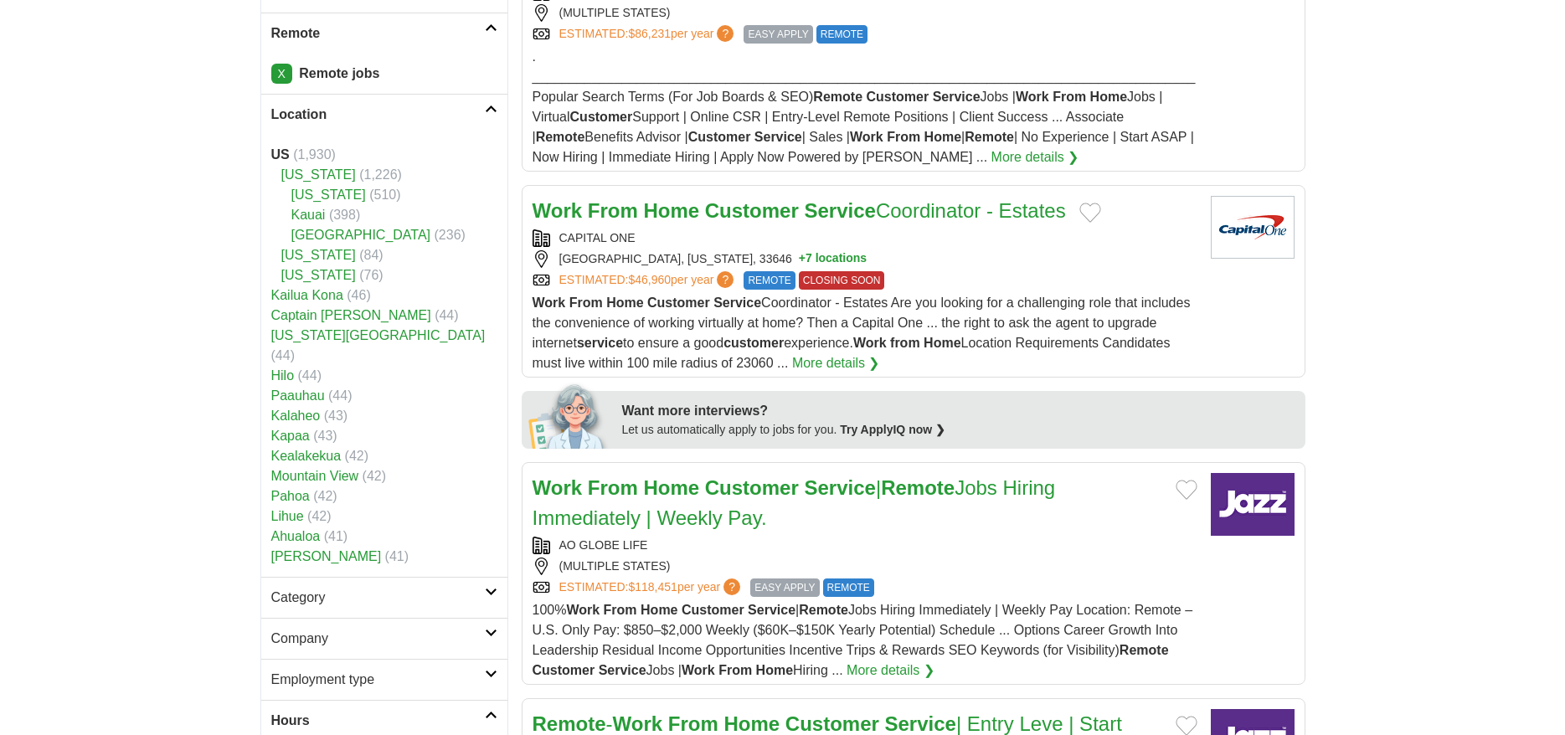
click at [492, 577] on link "Category" at bounding box center [384, 597] width 246 height 41
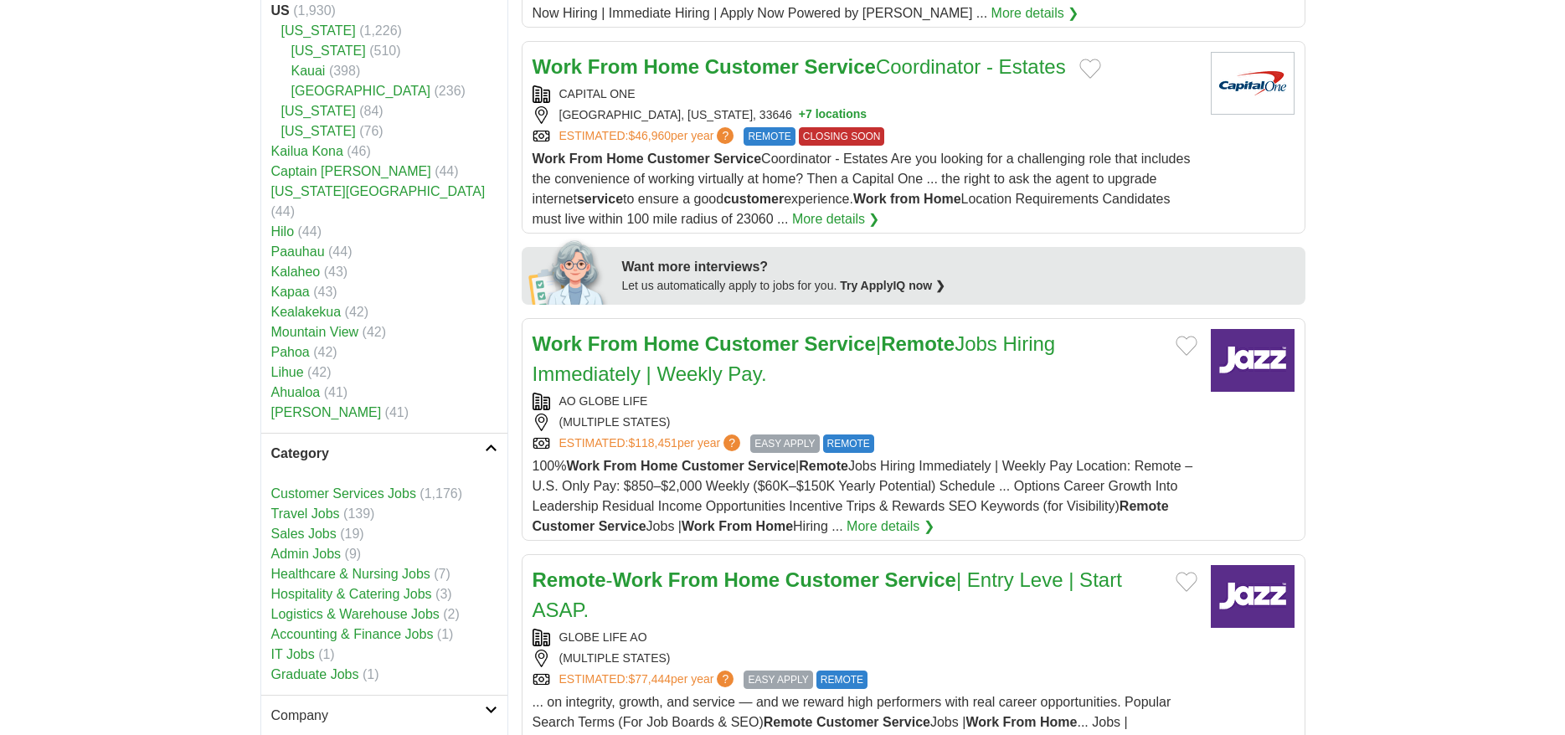
scroll to position [683, 0]
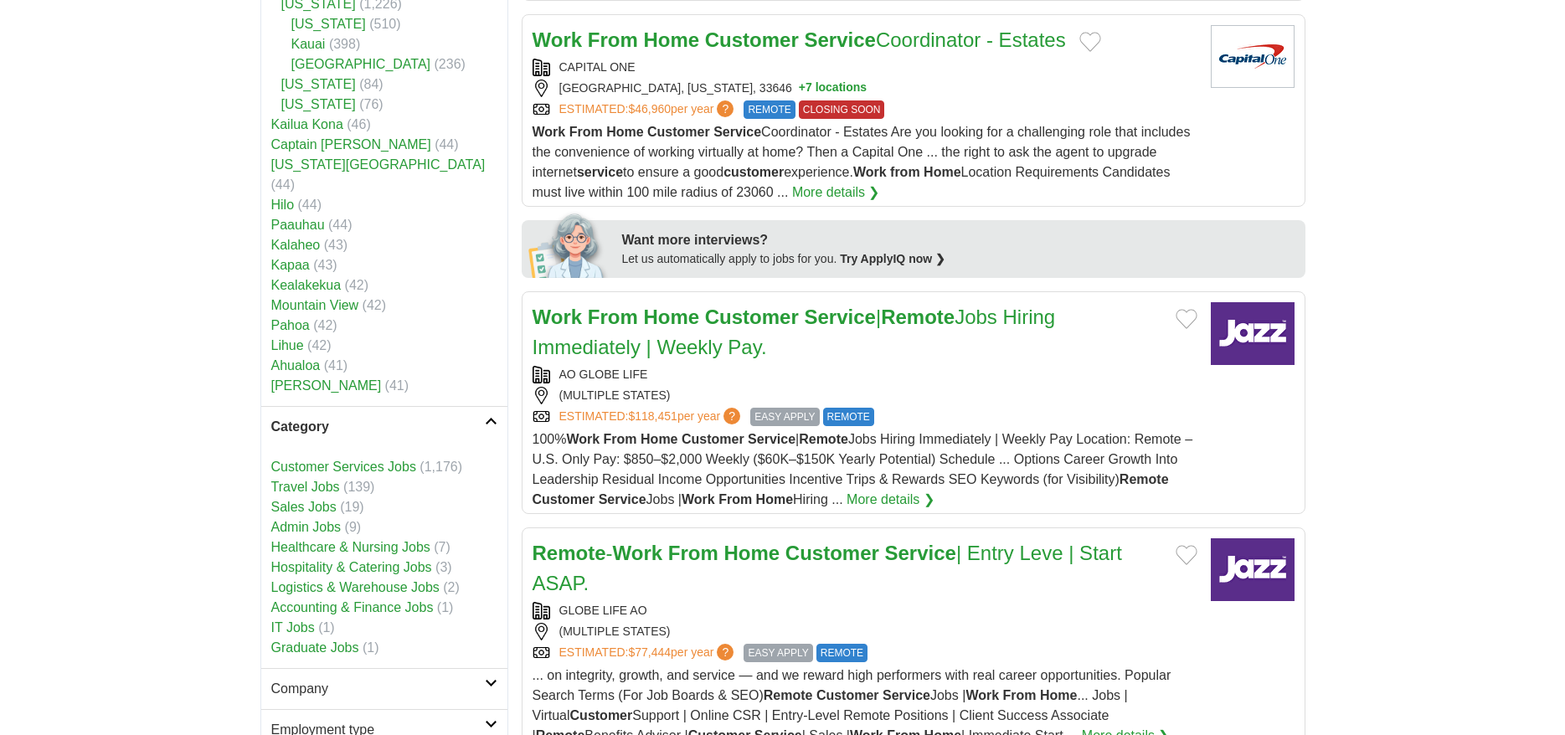
click at [493, 668] on link "Company" at bounding box center [384, 688] width 246 height 41
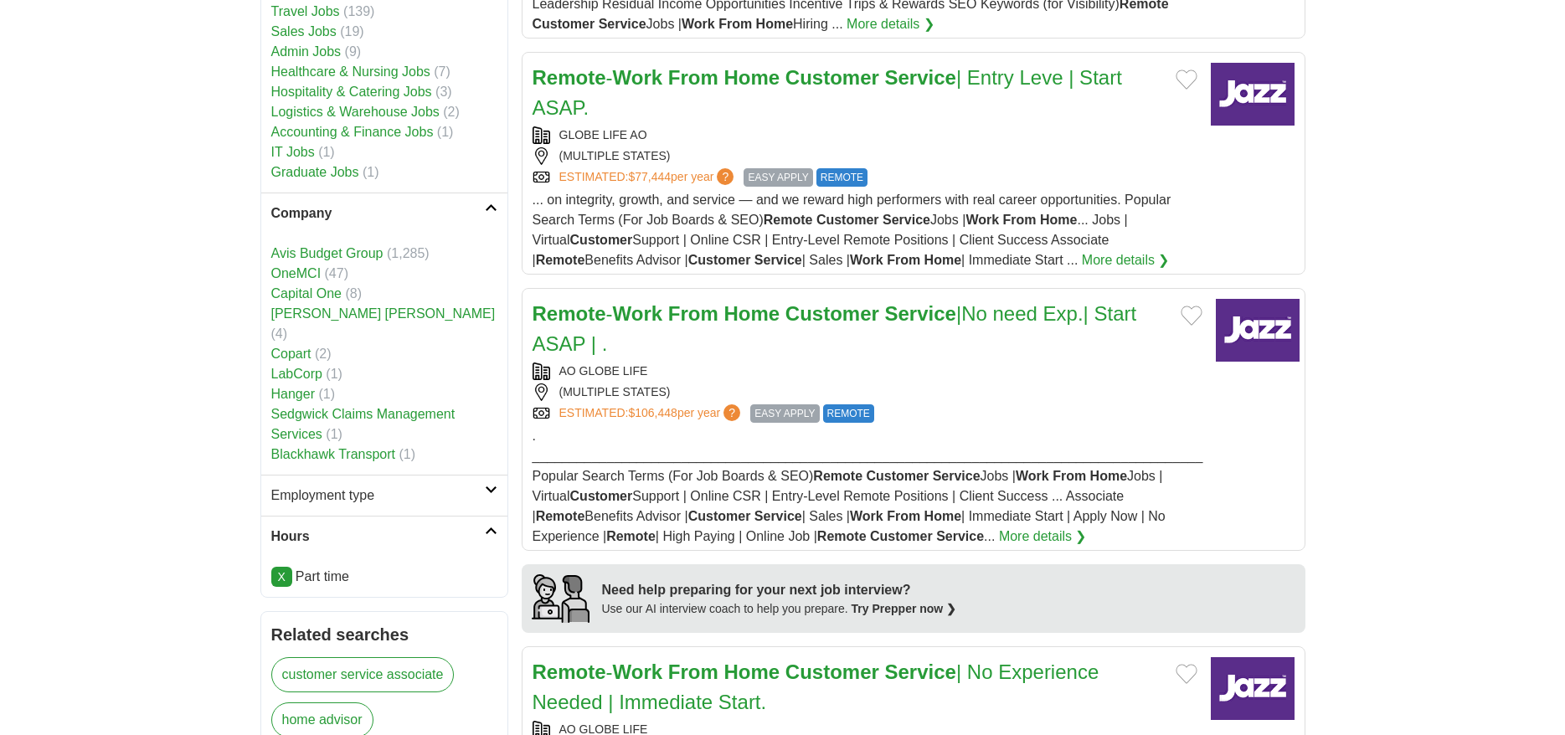
scroll to position [1195, 0]
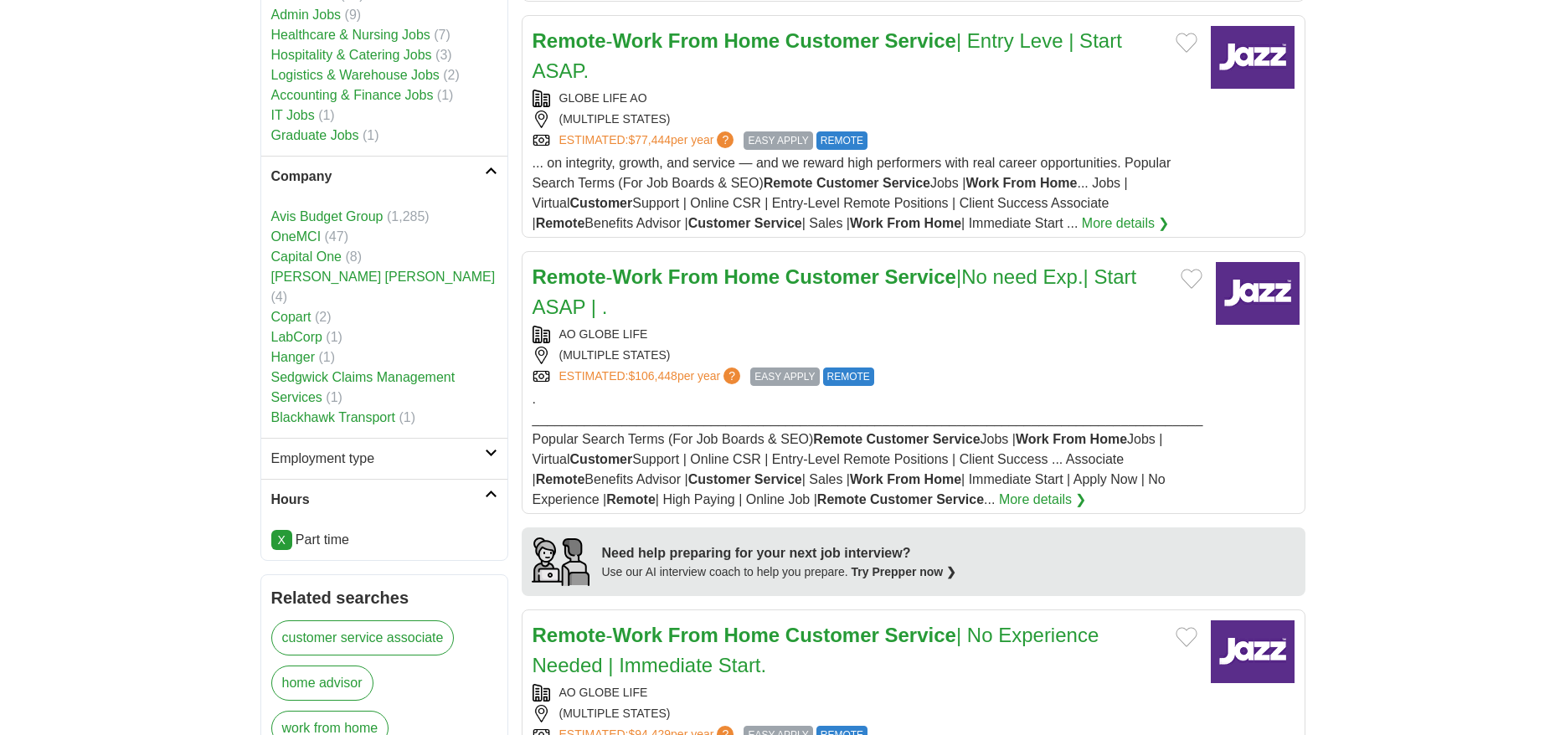
click at [491, 438] on link "Employment type" at bounding box center [384, 458] width 246 height 41
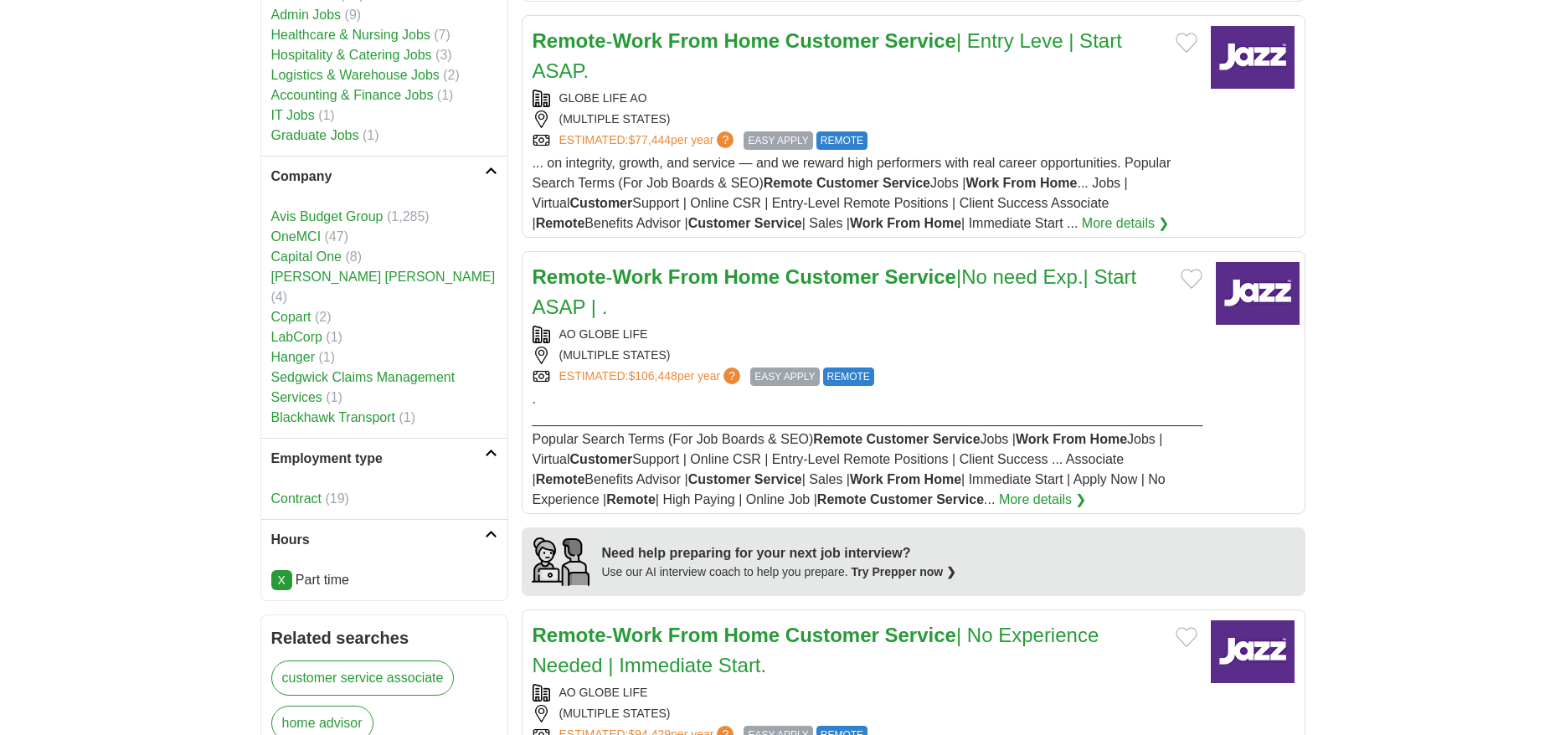
click at [491, 438] on link "Employment type" at bounding box center [384, 458] width 246 height 41
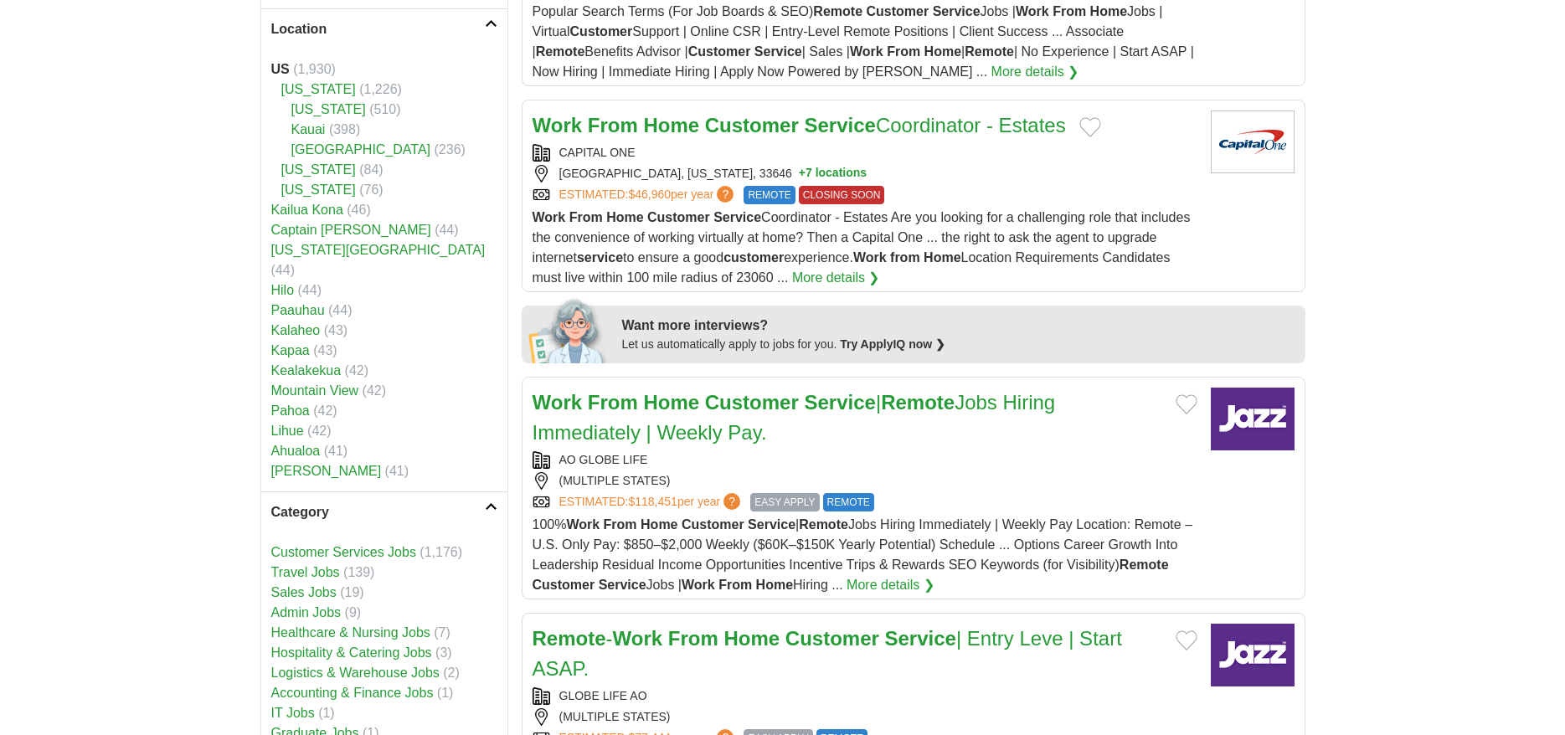
scroll to position [342, 0]
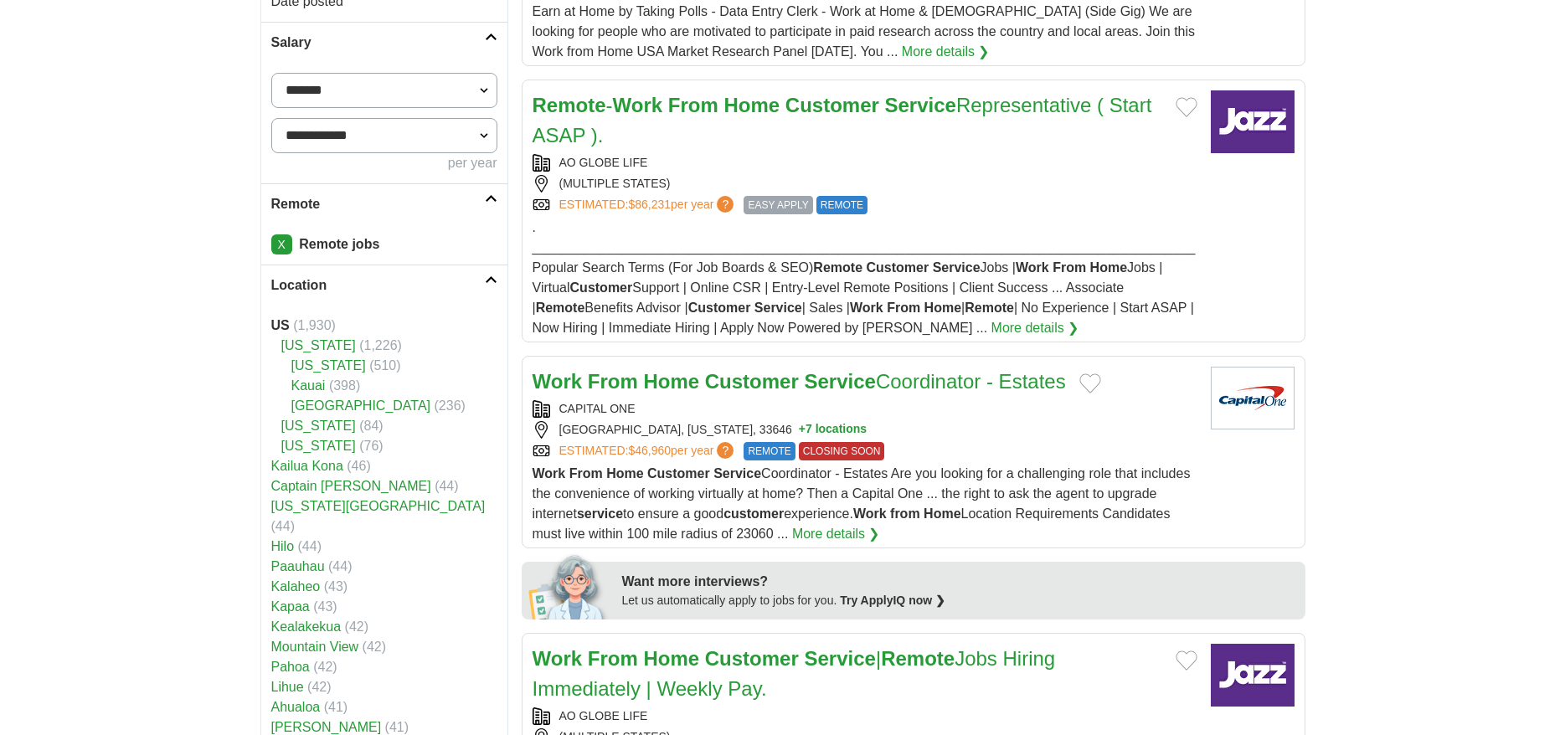
click at [855, 538] on link "More details ❯" at bounding box center [836, 534] width 88 height 20
click at [498, 276] on link "Location" at bounding box center [384, 285] width 246 height 41
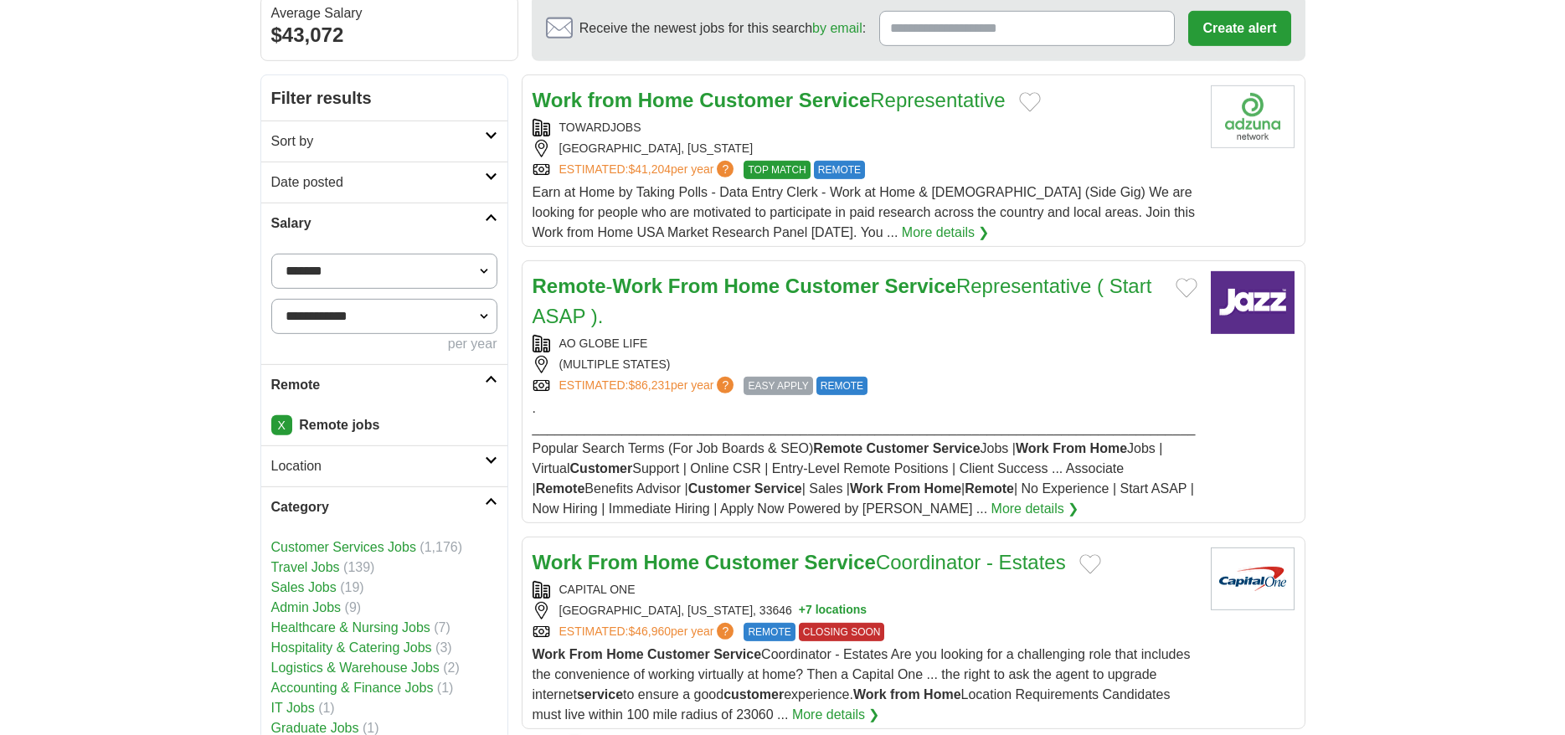
scroll to position [171, 0]
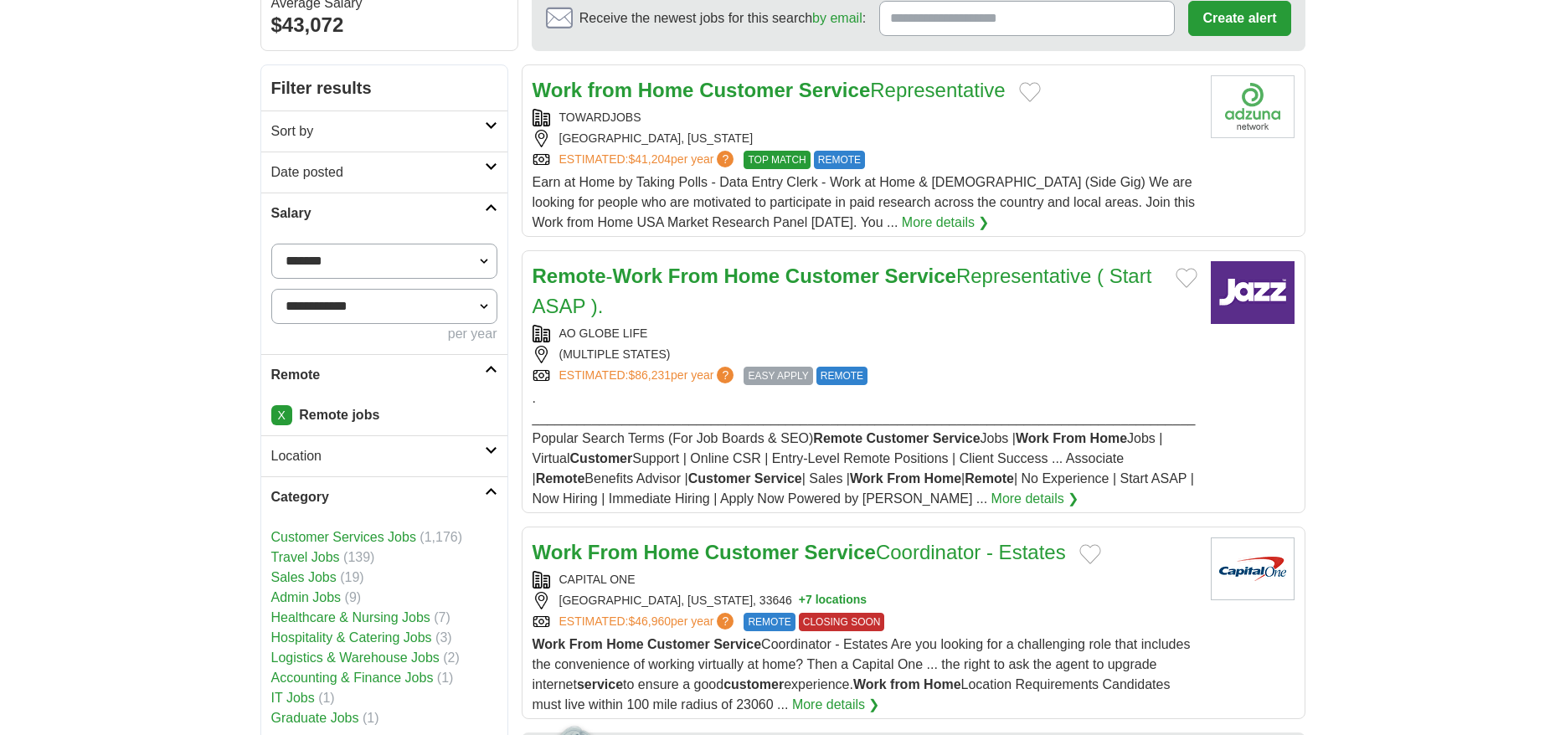
click at [1029, 207] on span "Earn at Home by Taking Polls - Data Entry Clerk - Work at Home & Part Time (Sid…" at bounding box center [863, 202] width 663 height 54
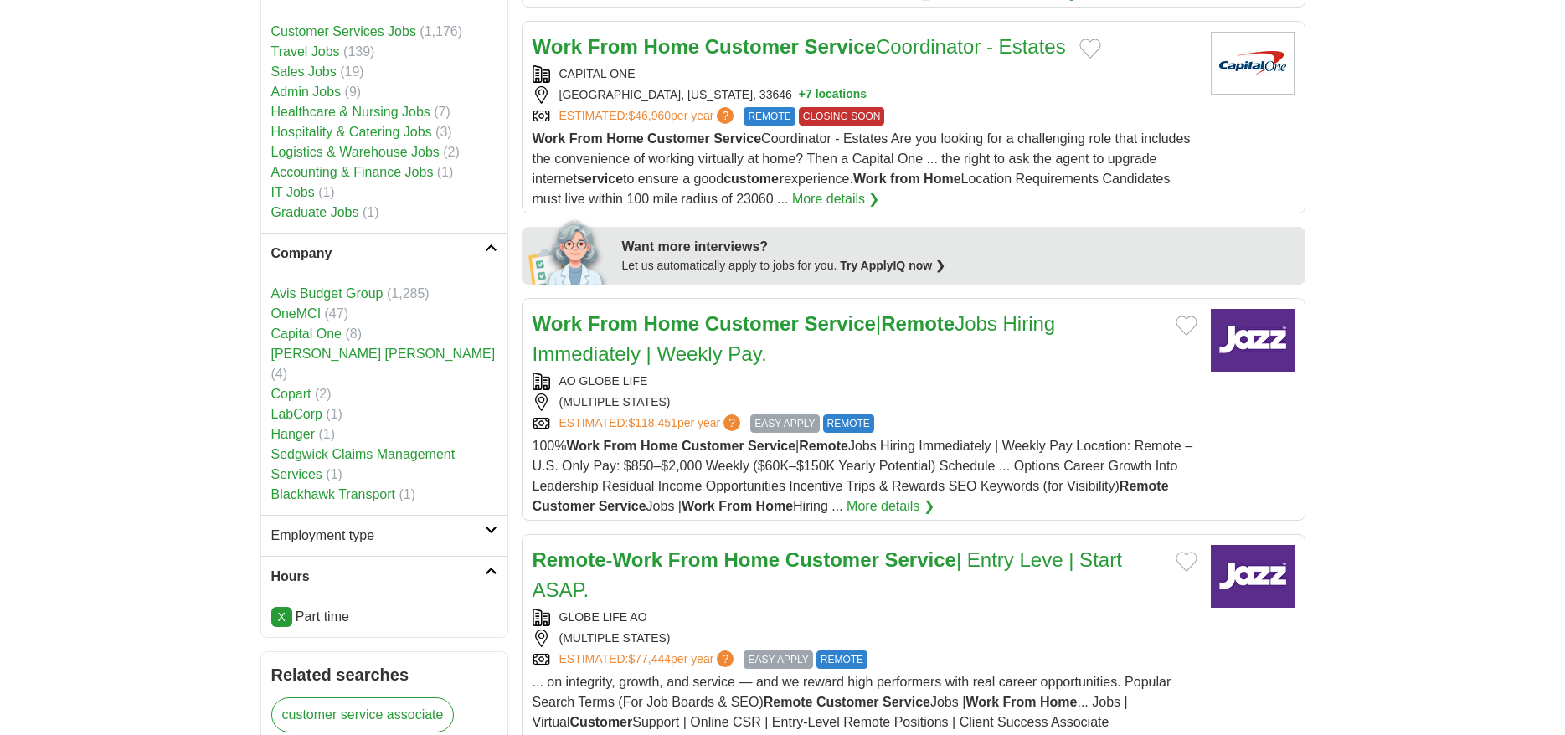
scroll to position [854, 0]
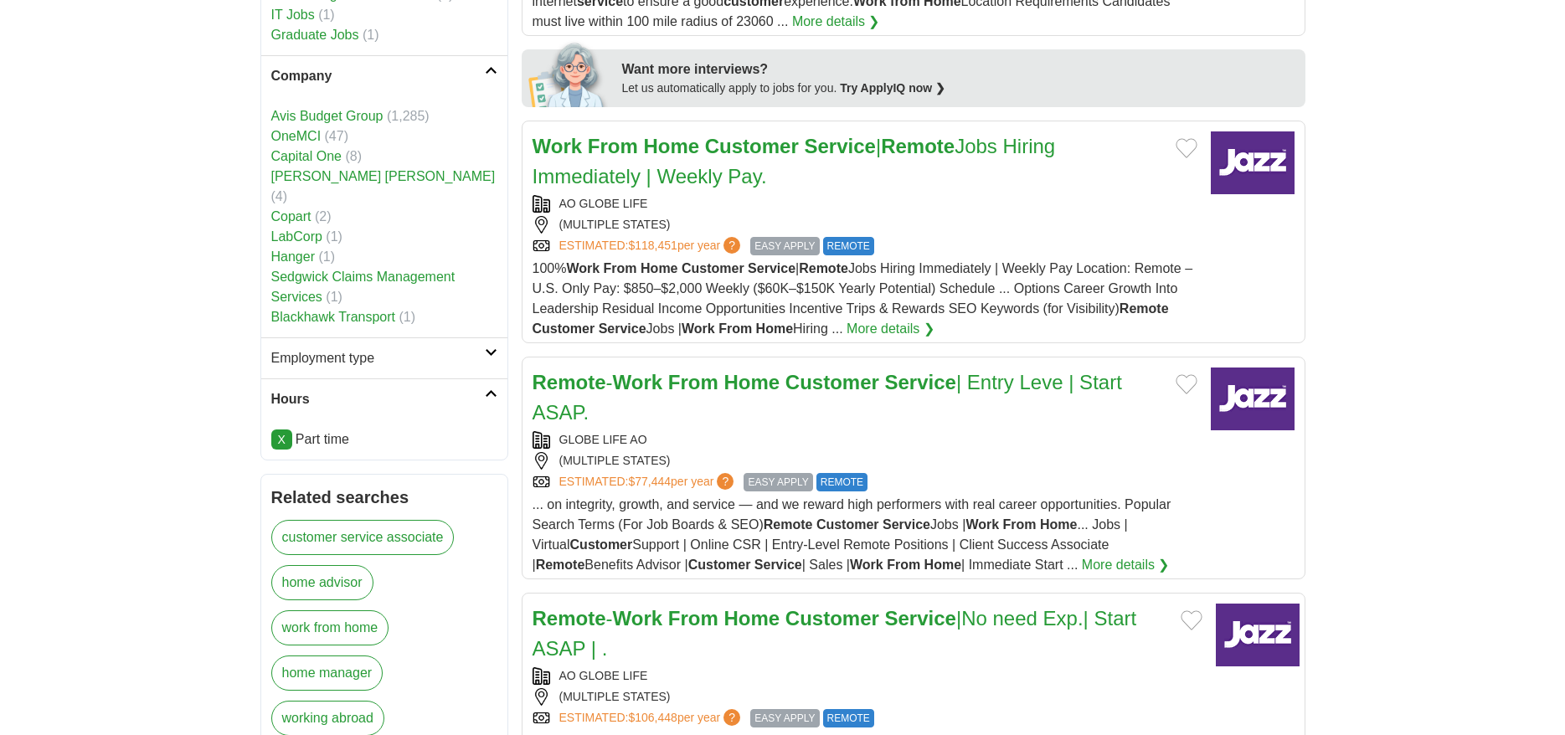
click at [490, 348] on icon at bounding box center [491, 352] width 13 height 8
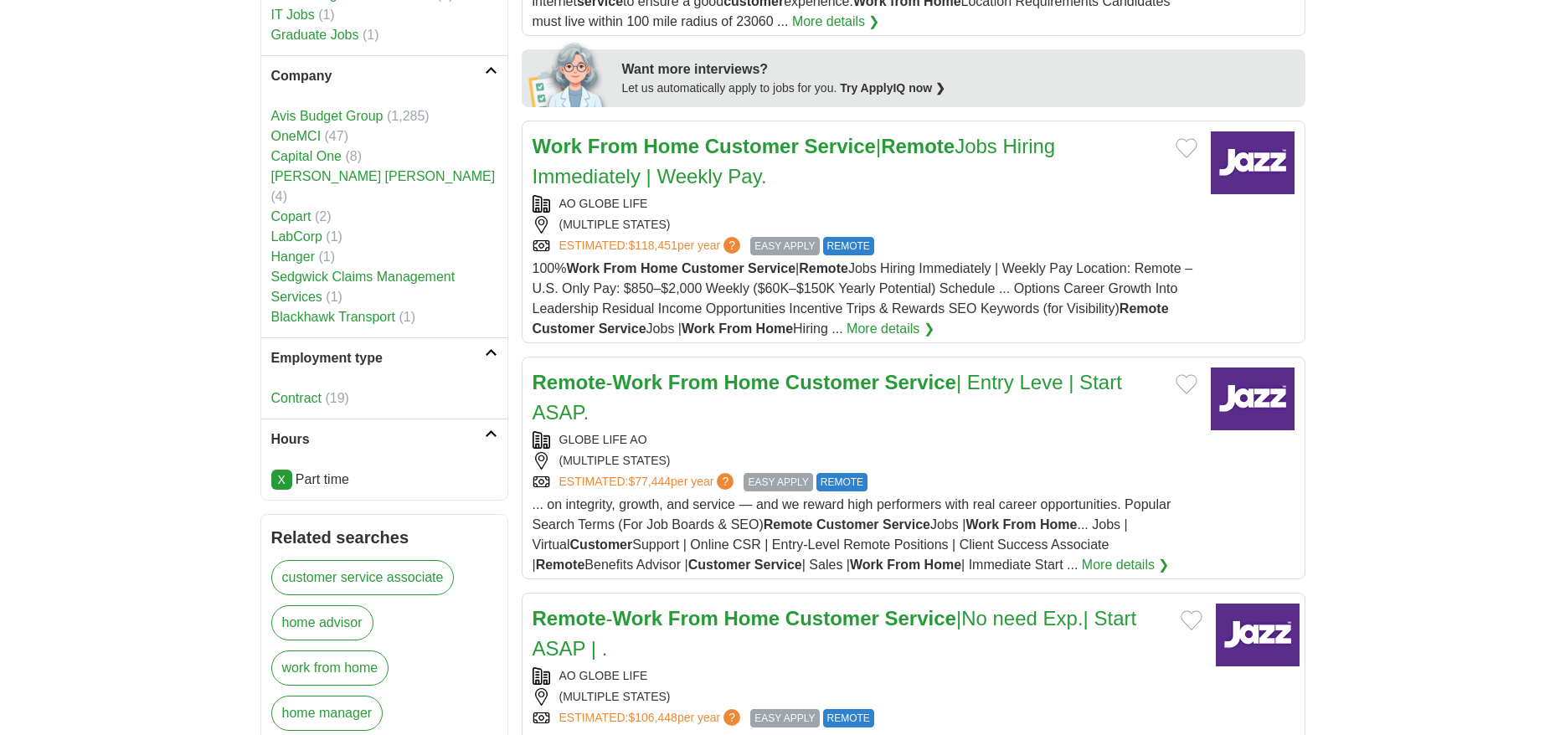
click at [490, 348] on icon at bounding box center [491, 352] width 13 height 8
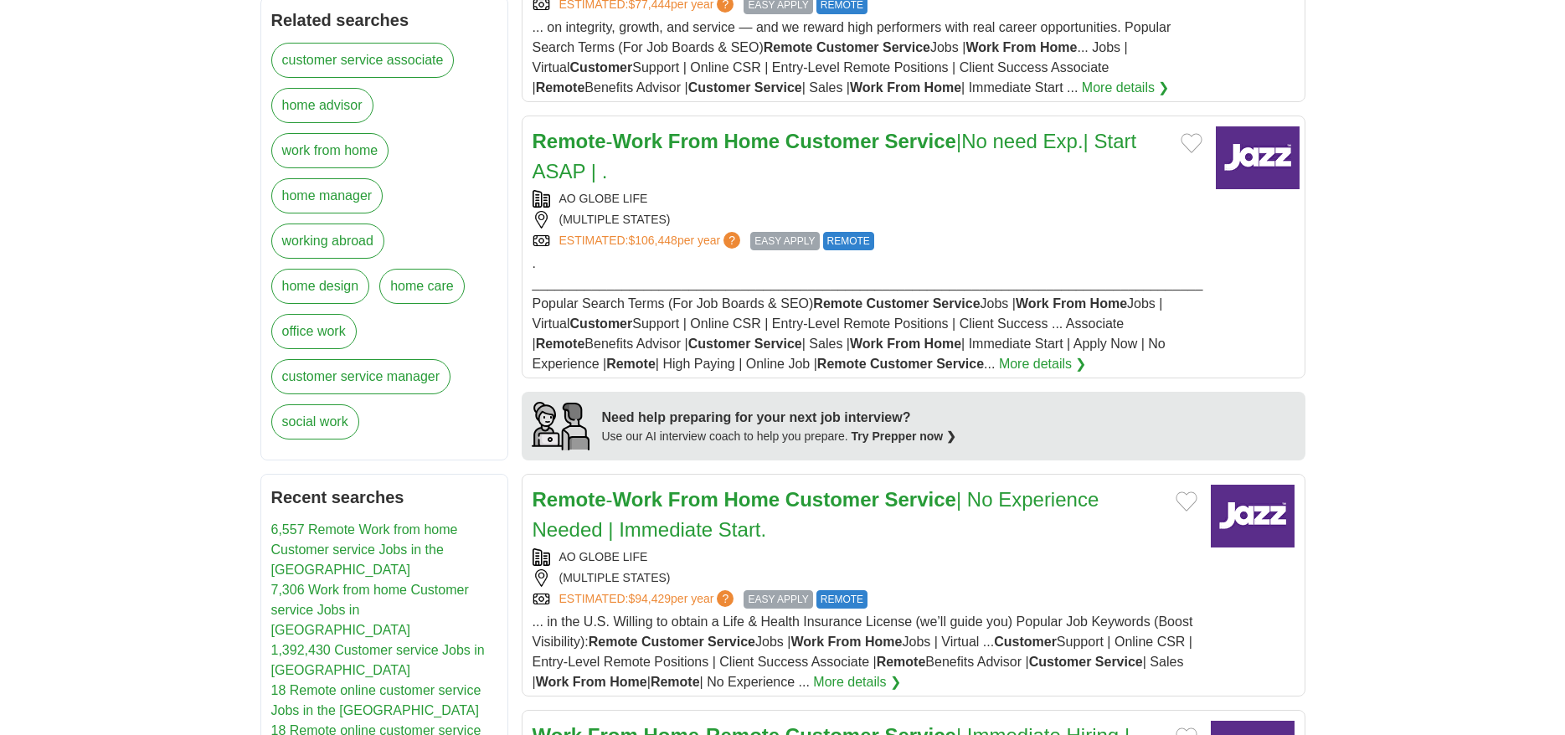
scroll to position [1110, 0]
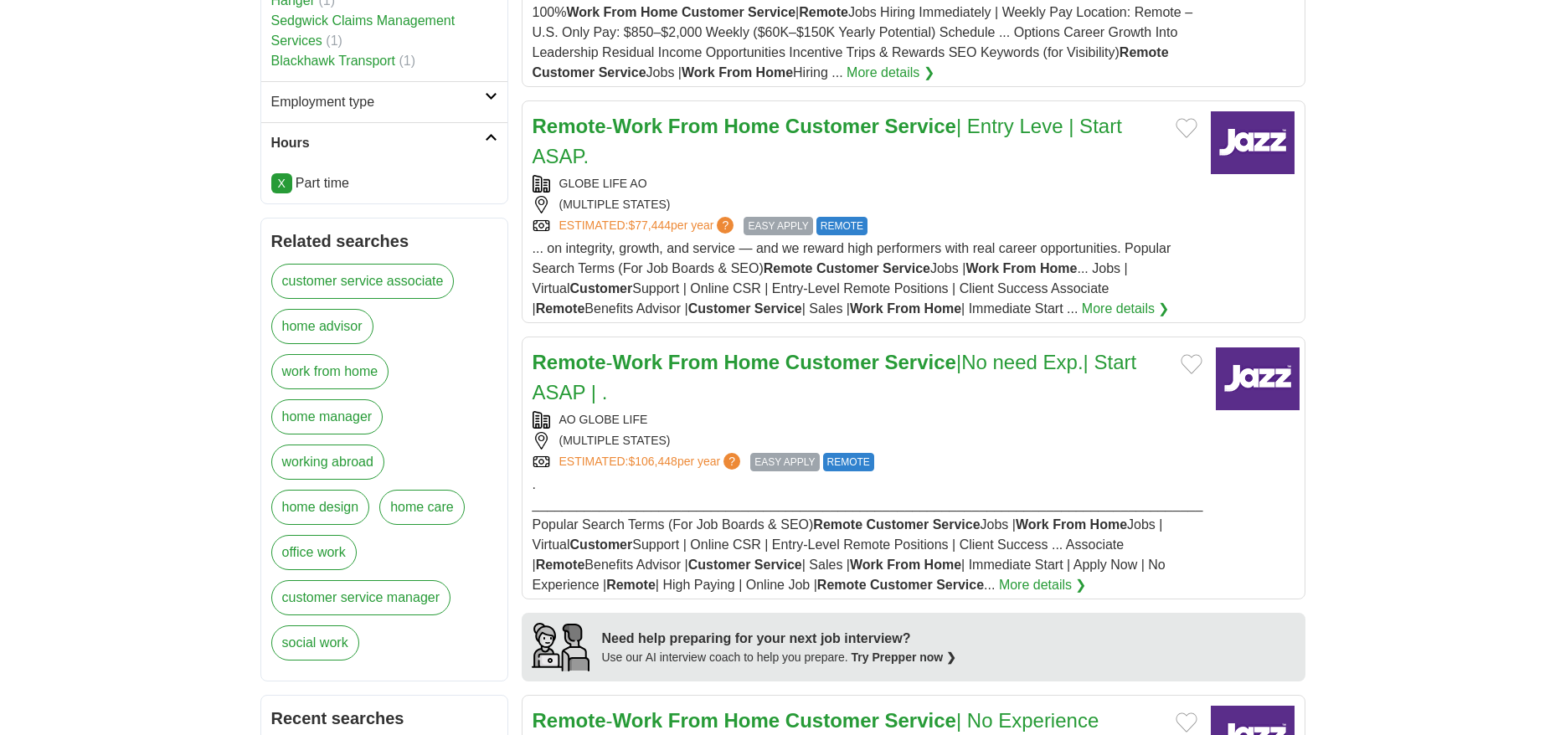
click at [354, 354] on link "work from home" at bounding box center [330, 371] width 118 height 35
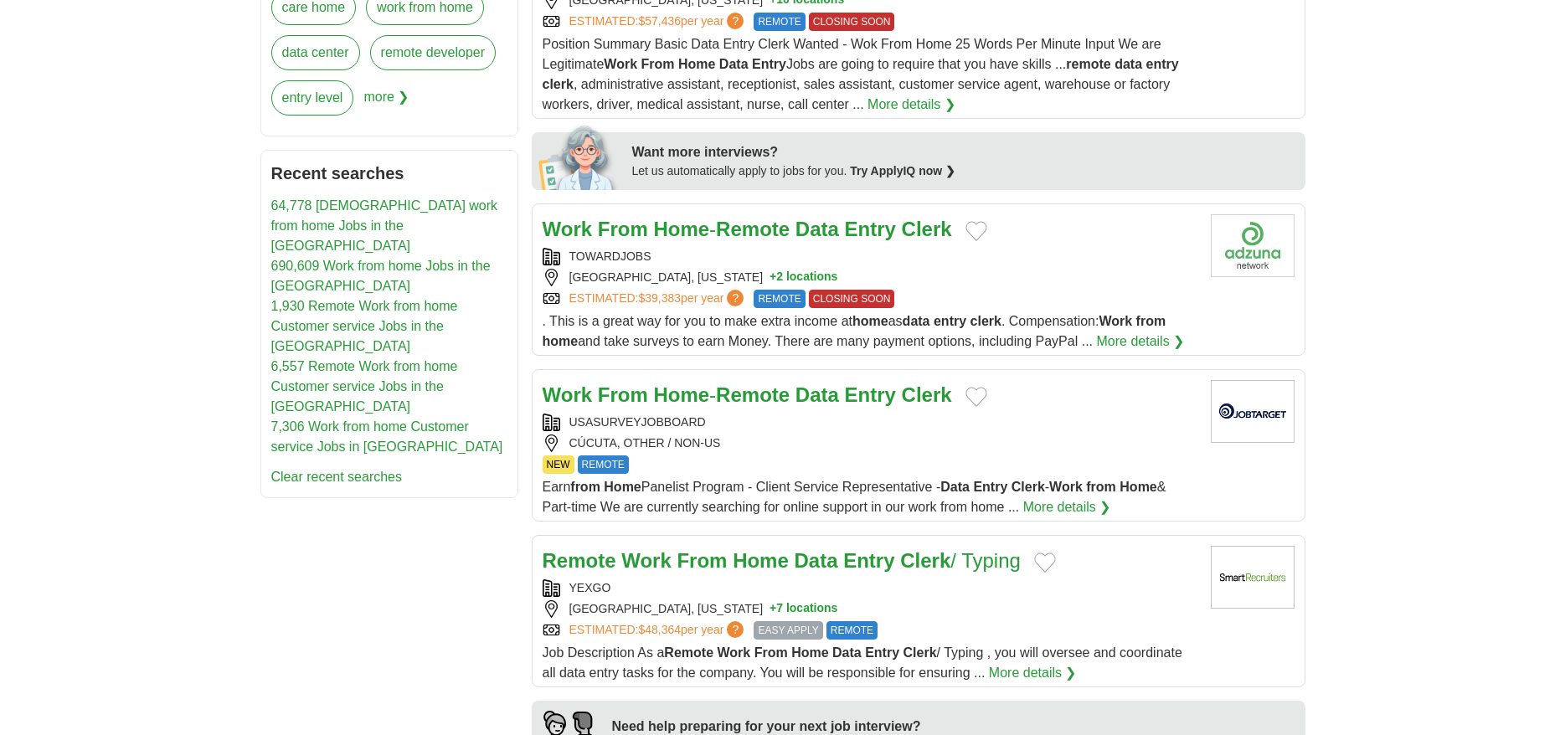
scroll to position [768, 0]
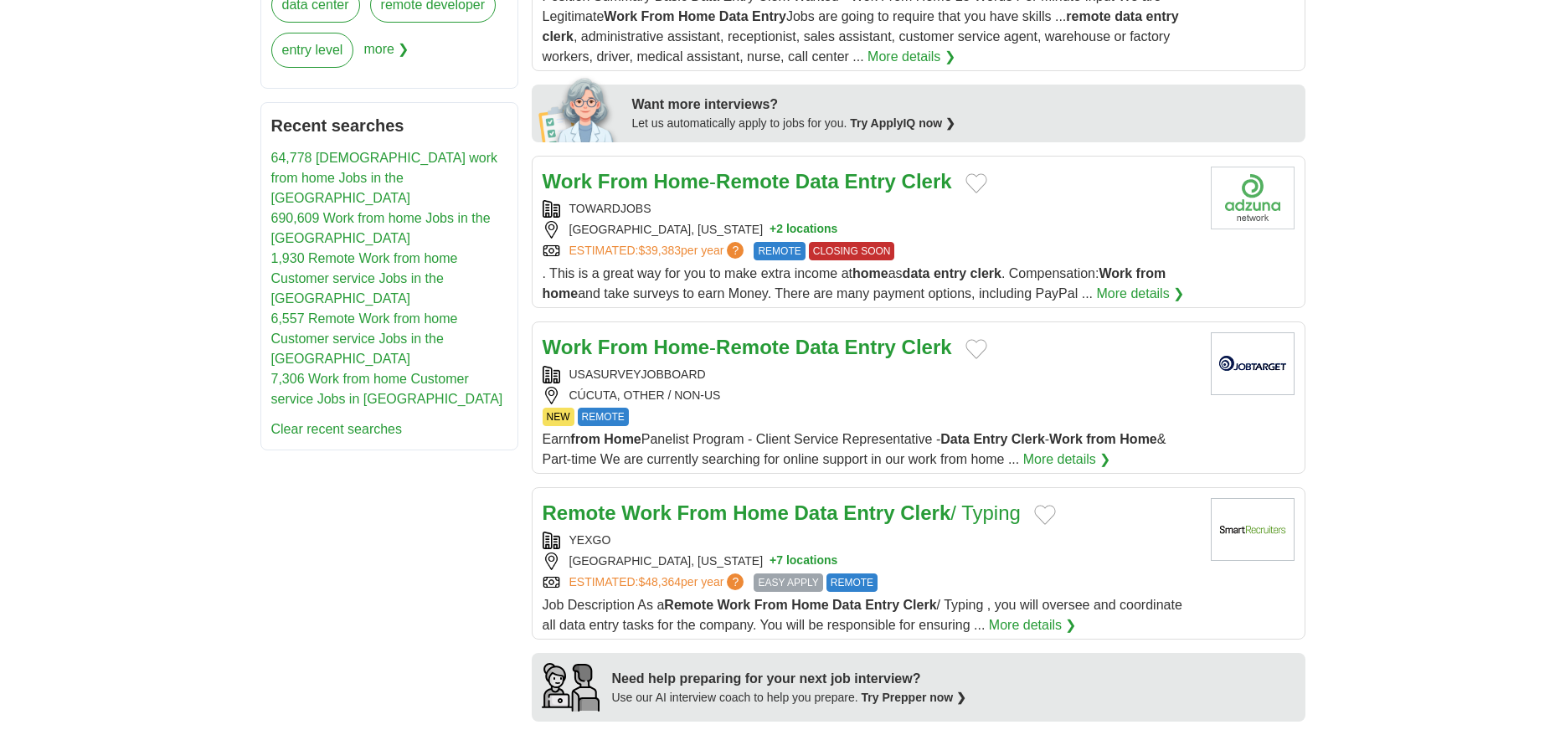
click at [1033, 619] on link "More details ❯" at bounding box center [1033, 625] width 88 height 20
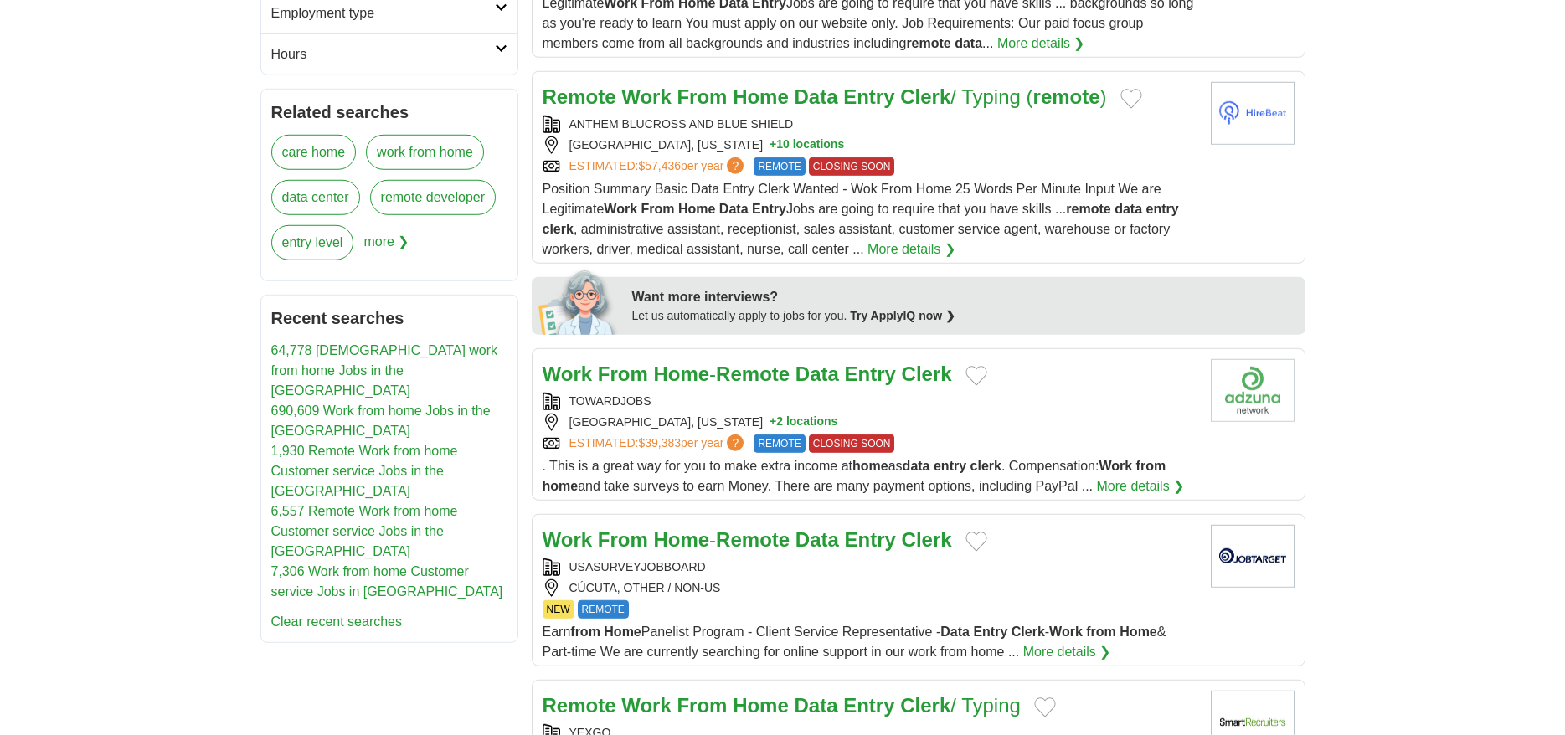
scroll to position [256, 0]
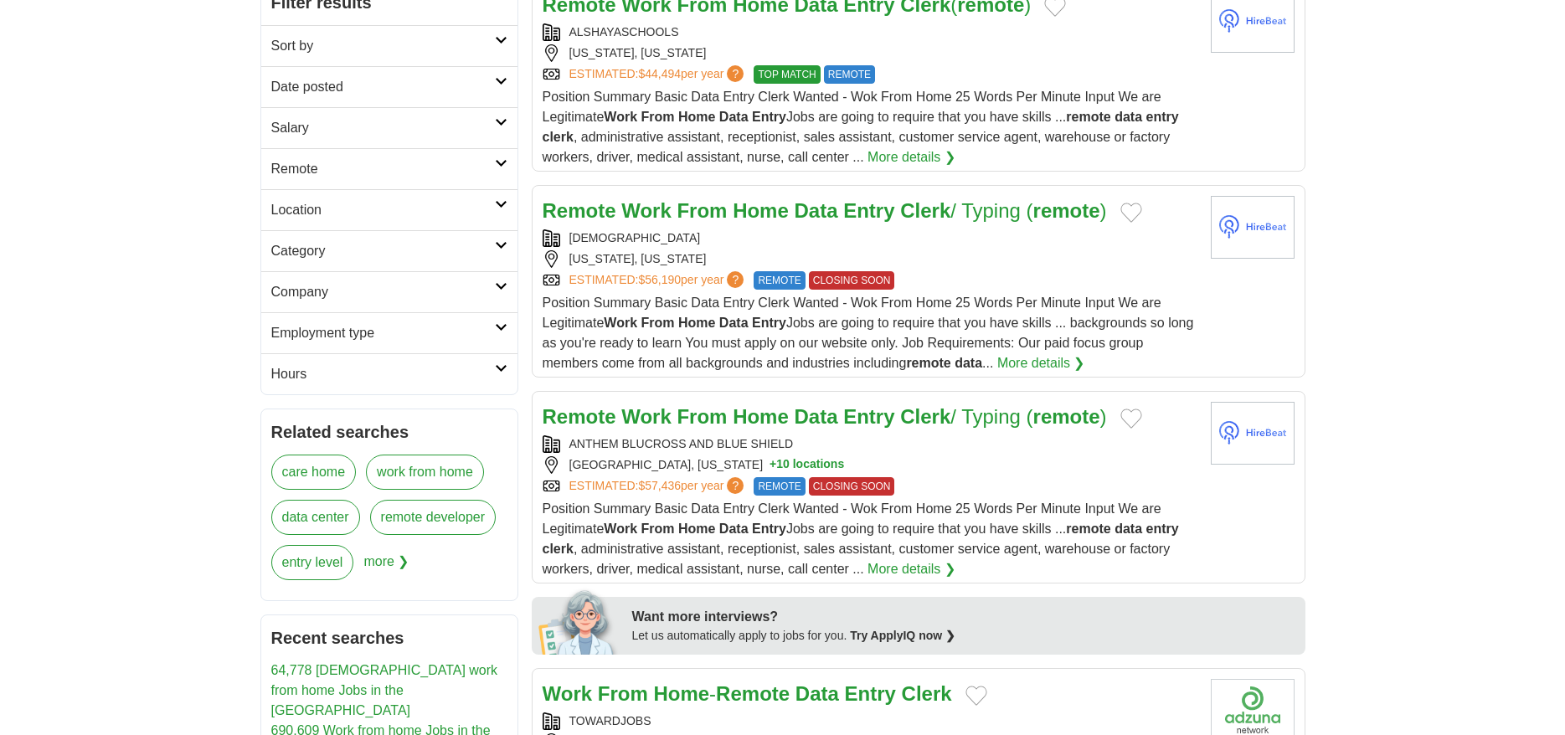
click at [498, 167] on link "Remote" at bounding box center [389, 168] width 256 height 41
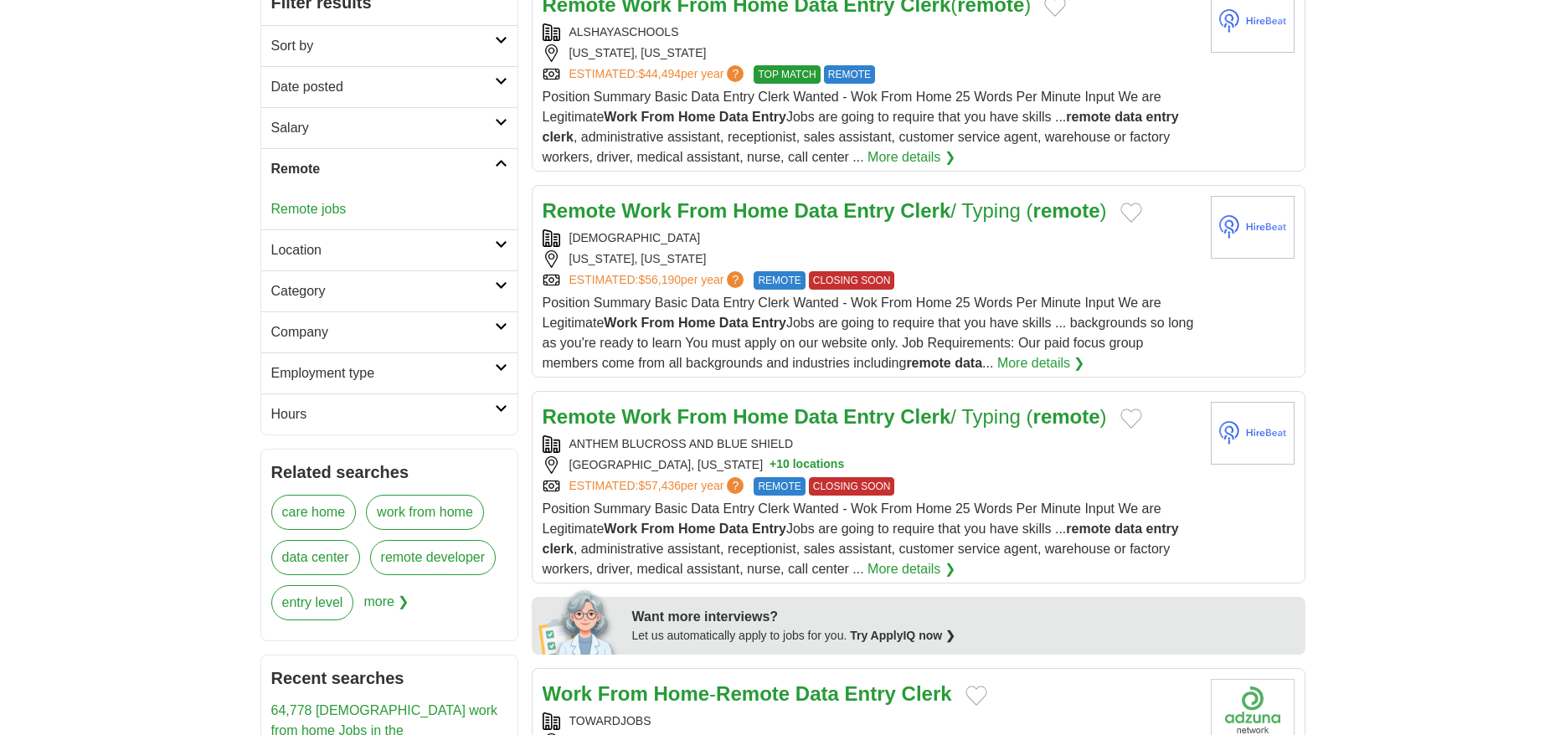
click at [309, 208] on link "Remote jobs" at bounding box center [308, 209] width 75 height 14
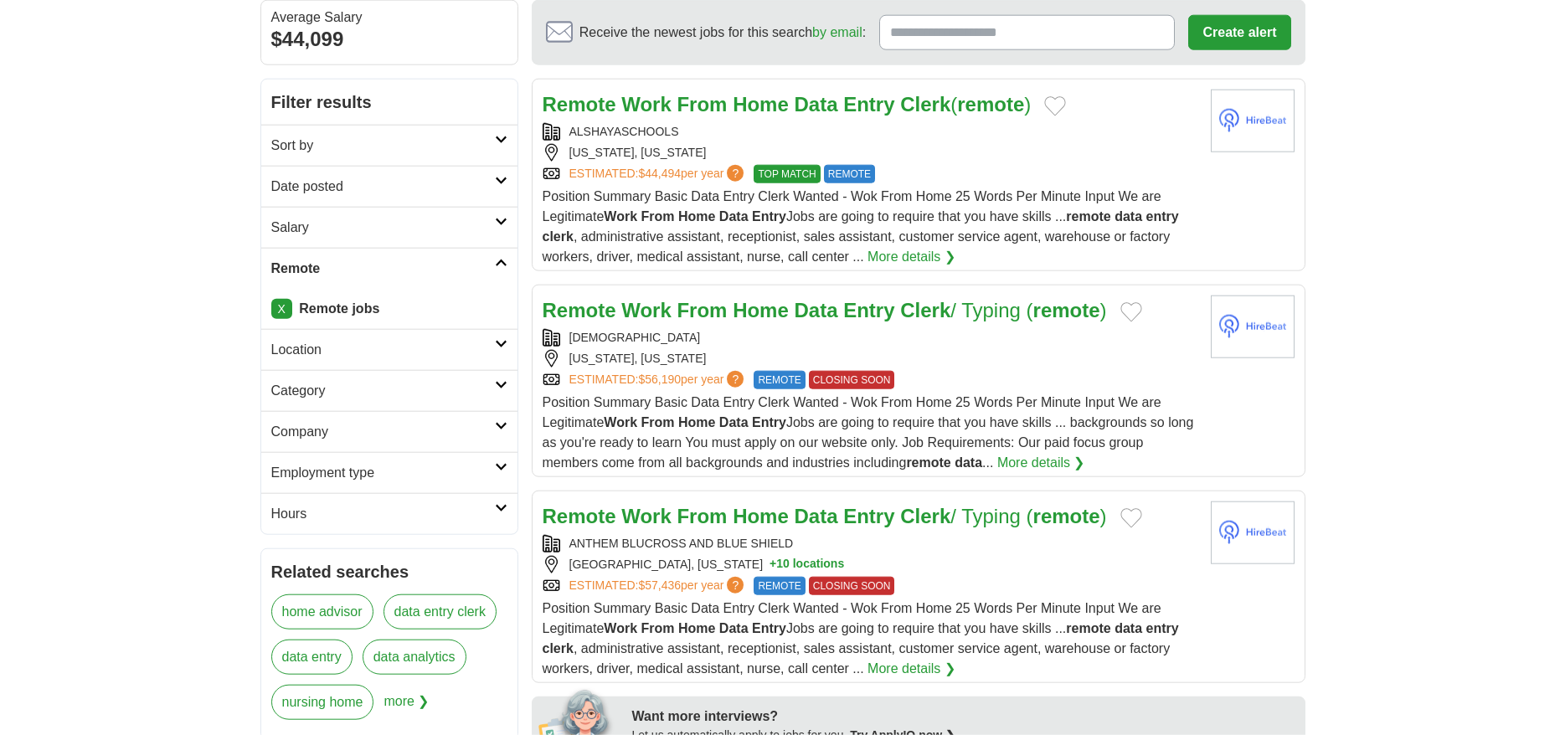
scroll to position [342, 0]
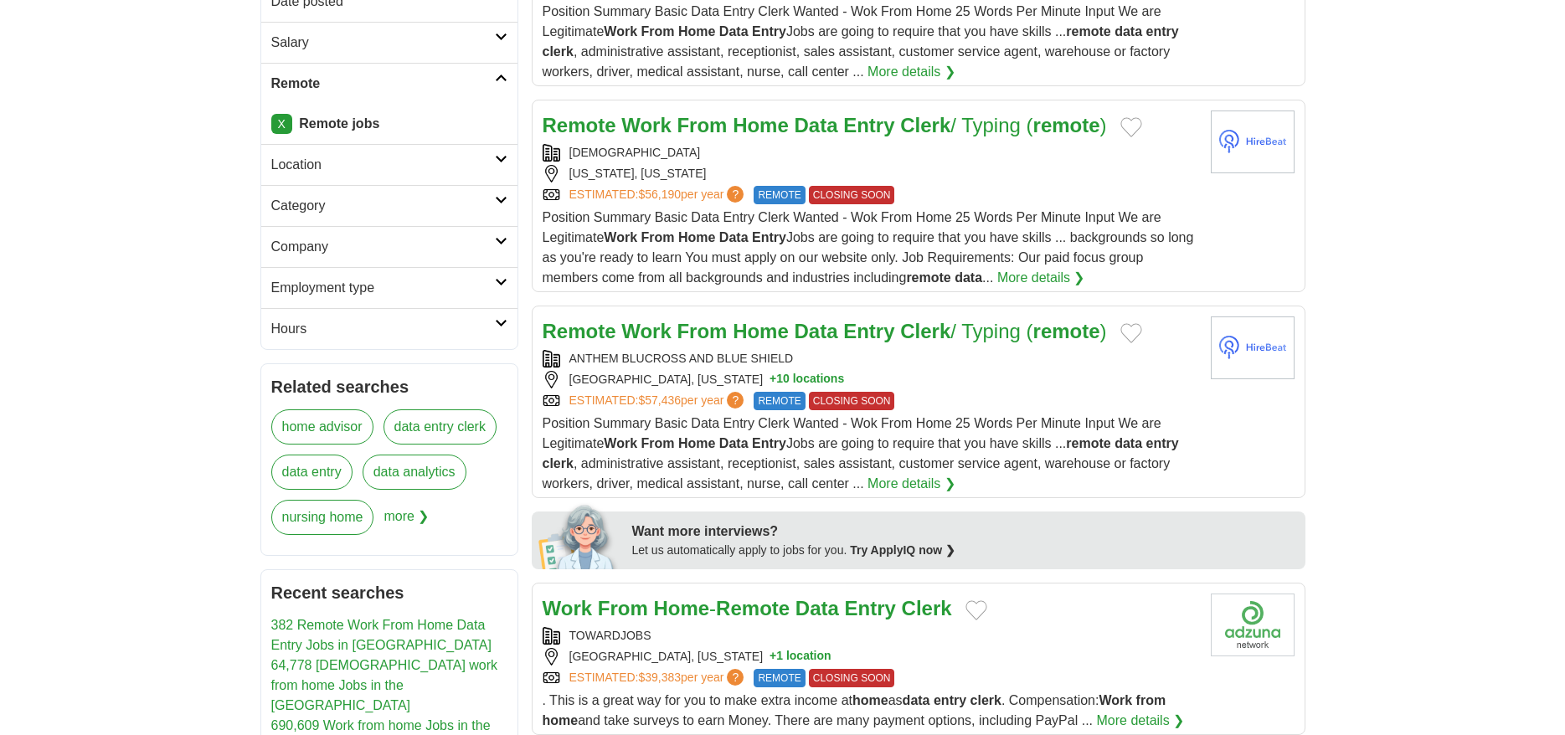
click at [492, 326] on h2 "Hours" at bounding box center [383, 329] width 224 height 20
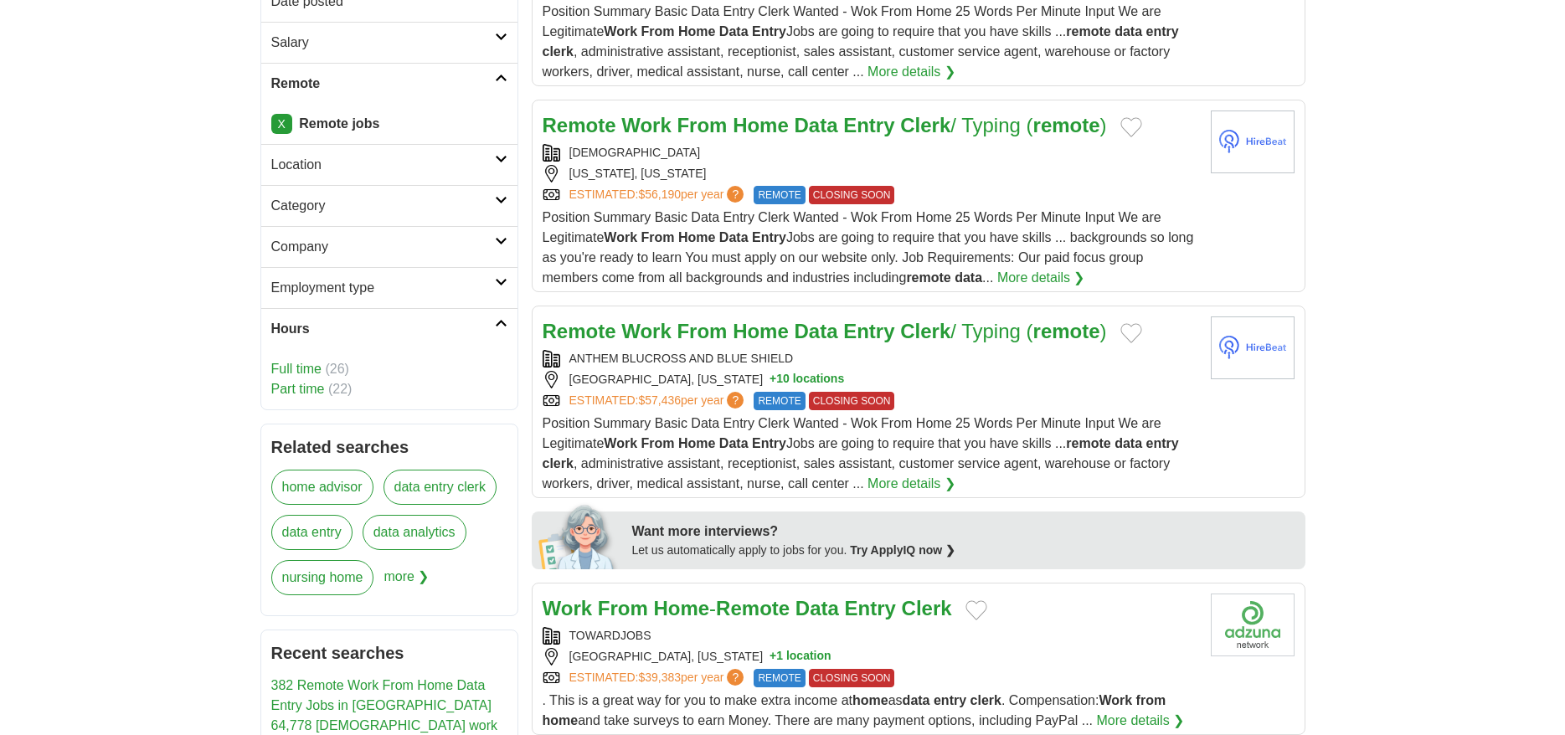
click at [301, 391] on link "Part time" at bounding box center [298, 389] width 54 height 14
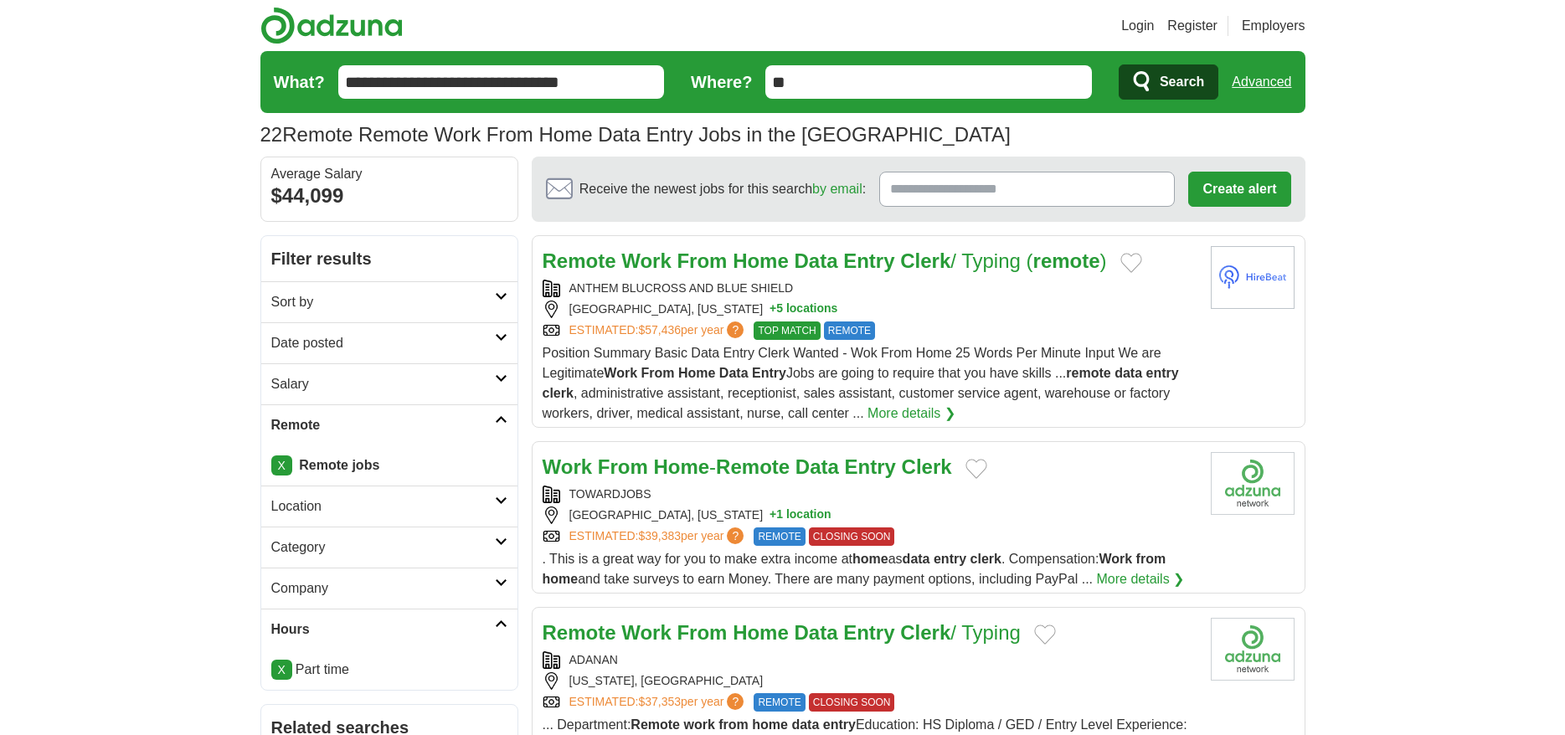
click at [501, 379] on icon at bounding box center [501, 378] width 13 height 8
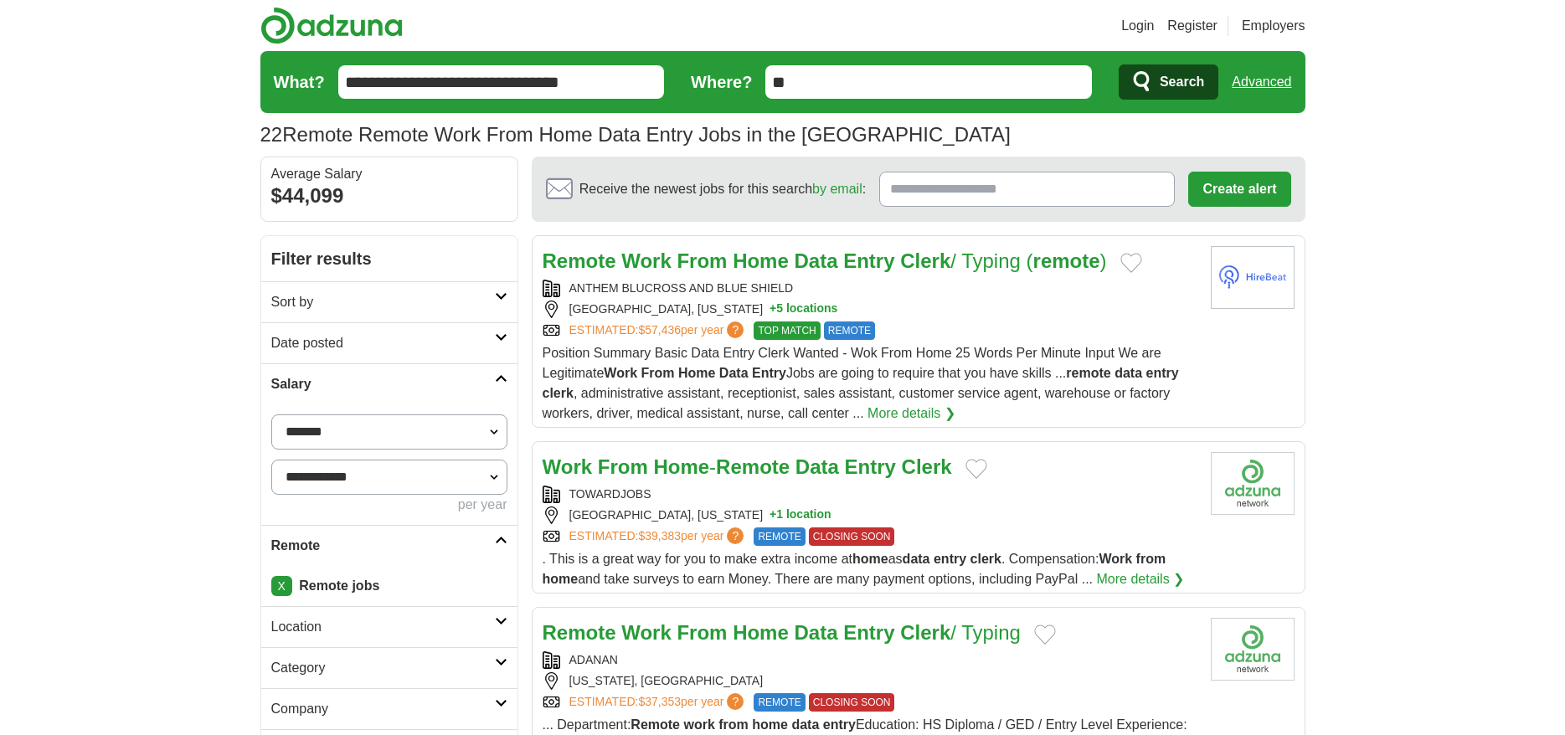
click at [501, 379] on icon at bounding box center [501, 378] width 13 height 8
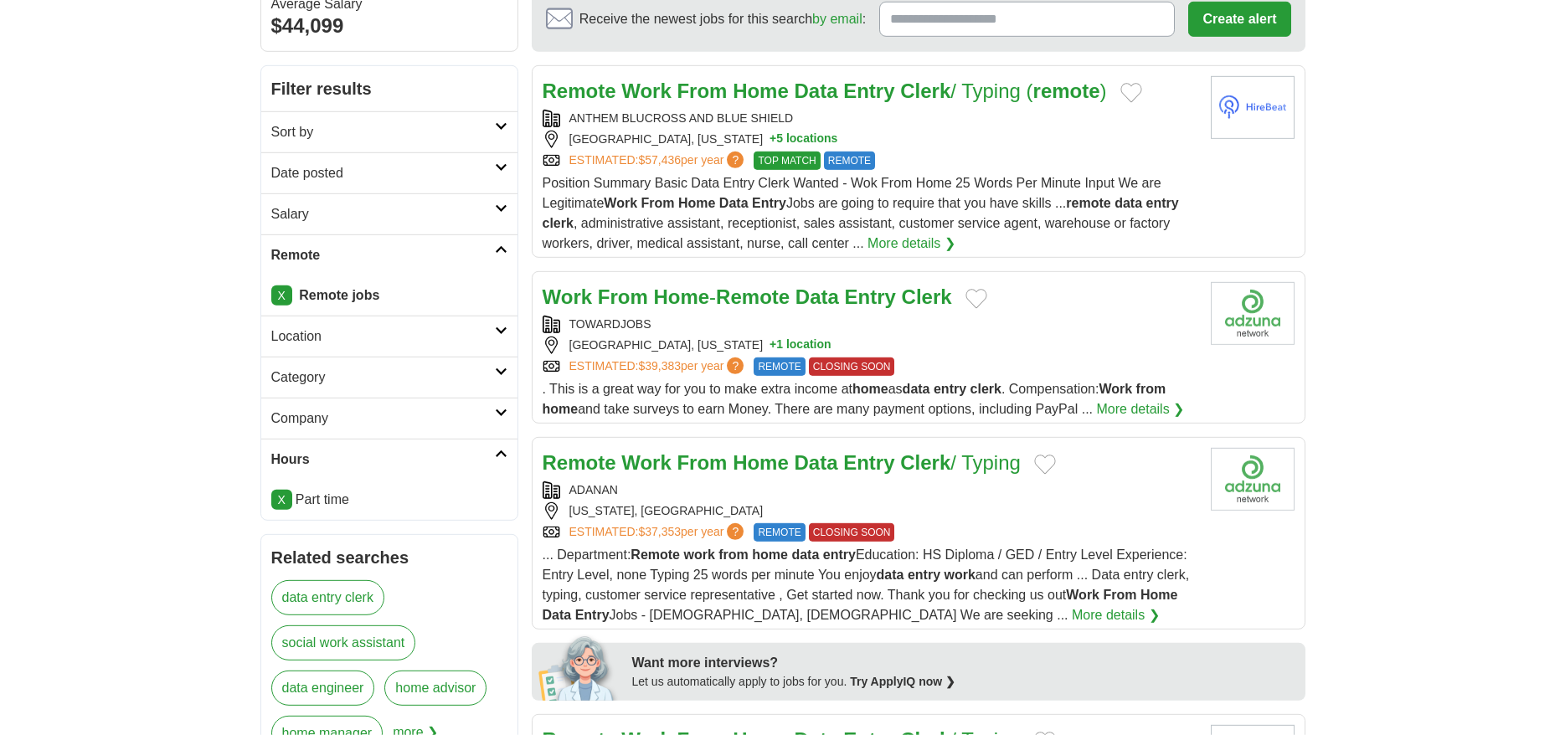
scroll to position [171, 0]
click at [1072, 614] on link "More details ❯" at bounding box center [1116, 614] width 88 height 20
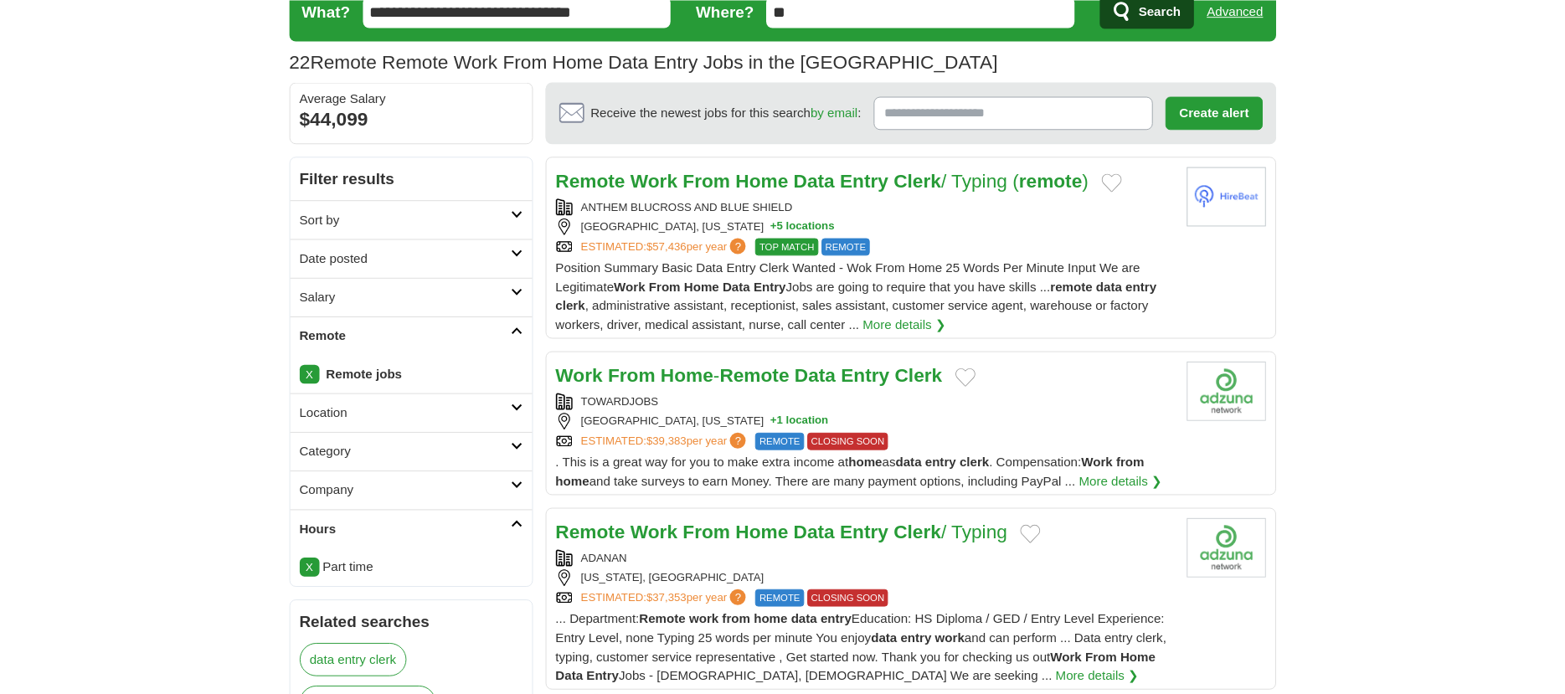
scroll to position [0, 0]
